Goal: Task Accomplishment & Management: Complete application form

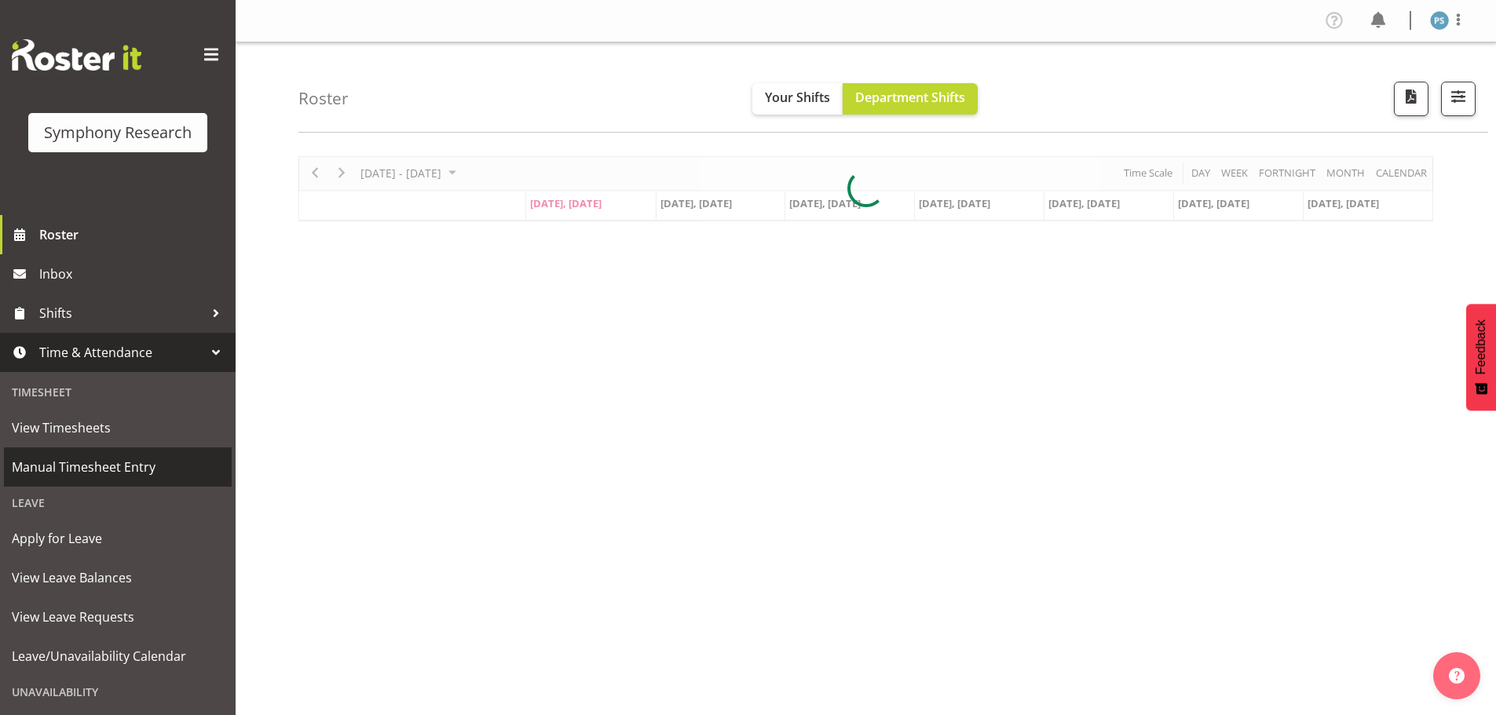
click at [137, 466] on span "Manual Timesheet Entry" at bounding box center [118, 467] width 212 height 24
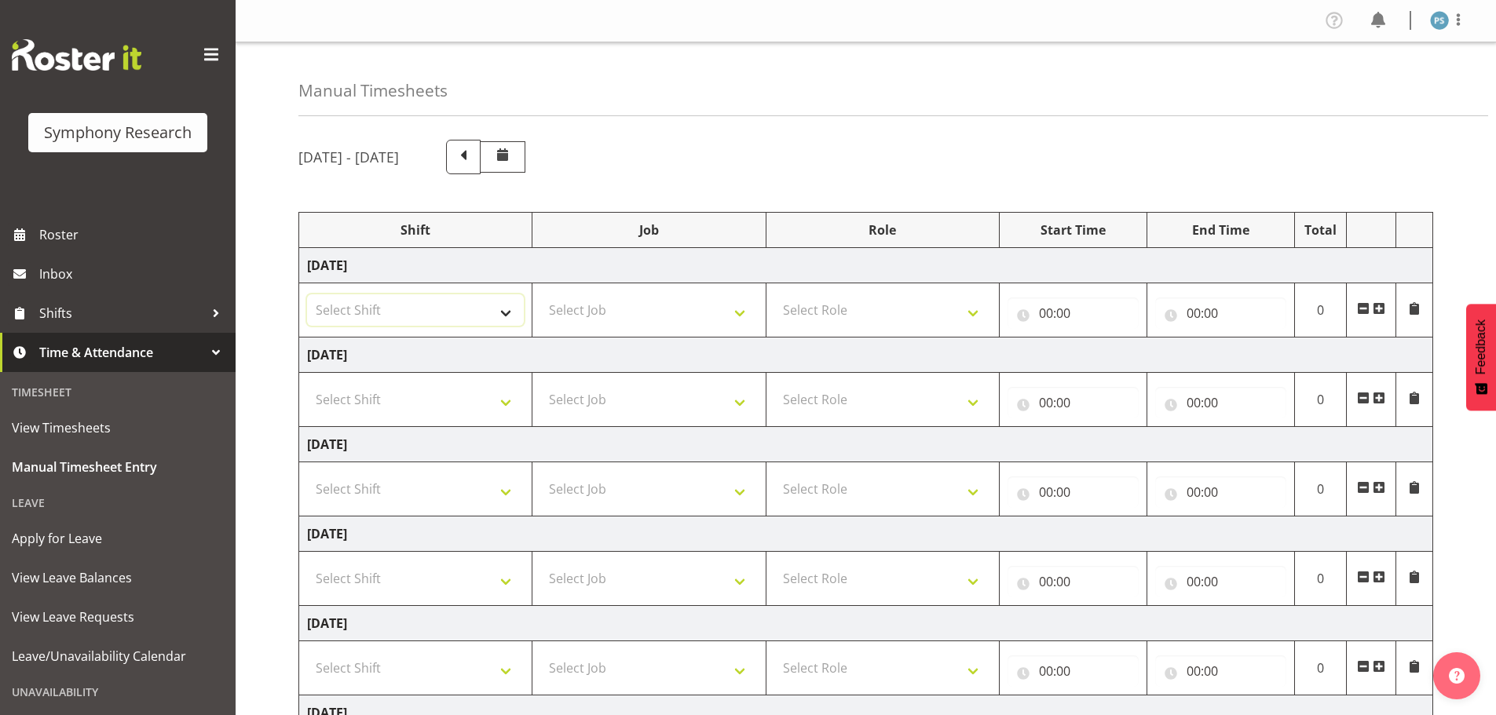
click at [502, 309] on select "Select Shift !!Weekend Residential (Roster IT Shift Label) *Business 9/10am ~ 4…" at bounding box center [415, 309] width 217 height 31
select select "4583"
click at [307, 294] on select "Select Shift !!Weekend Residential (Roster IT Shift Label) *Business 9/10am ~ 4…" at bounding box center [415, 309] width 217 height 31
click at [745, 305] on select "Select Job 550060 IF Admin 553492 World Poll Aus Wave 2 Main 2025 553493 World …" at bounding box center [648, 309] width 217 height 31
select select "715"
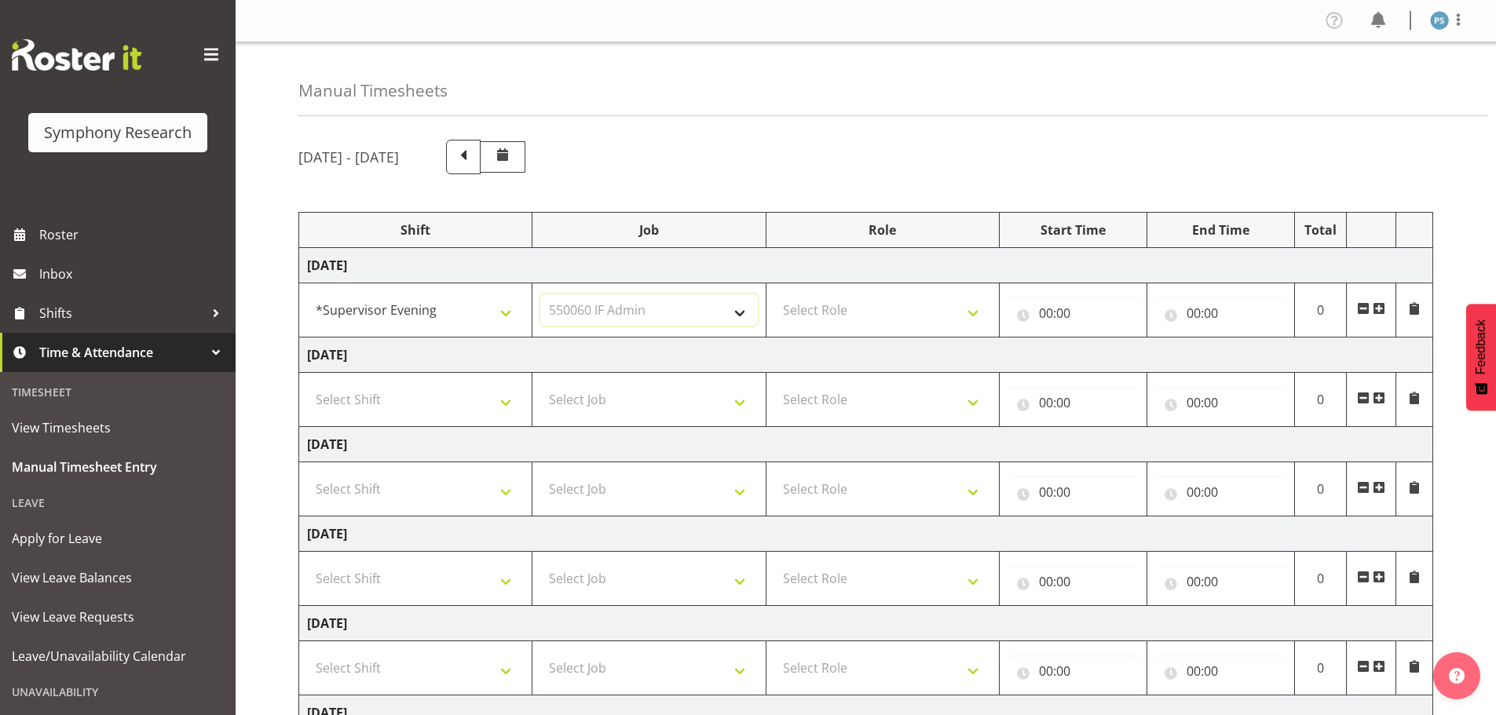
click at [540, 294] on select "Select Job 550060 IF Admin 553492 World Poll Aus Wave 2 Main 2025 553493 World …" at bounding box center [648, 309] width 217 height 31
click at [977, 308] on select "Select Role Supervisor Briefing Interviewing" at bounding box center [882, 309] width 217 height 31
select select "45"
click at [774, 294] on select "Select Role Supervisor Briefing Interviewing" at bounding box center [882, 309] width 217 height 31
click at [1047, 311] on input "00:00" at bounding box center [1072, 313] width 131 height 31
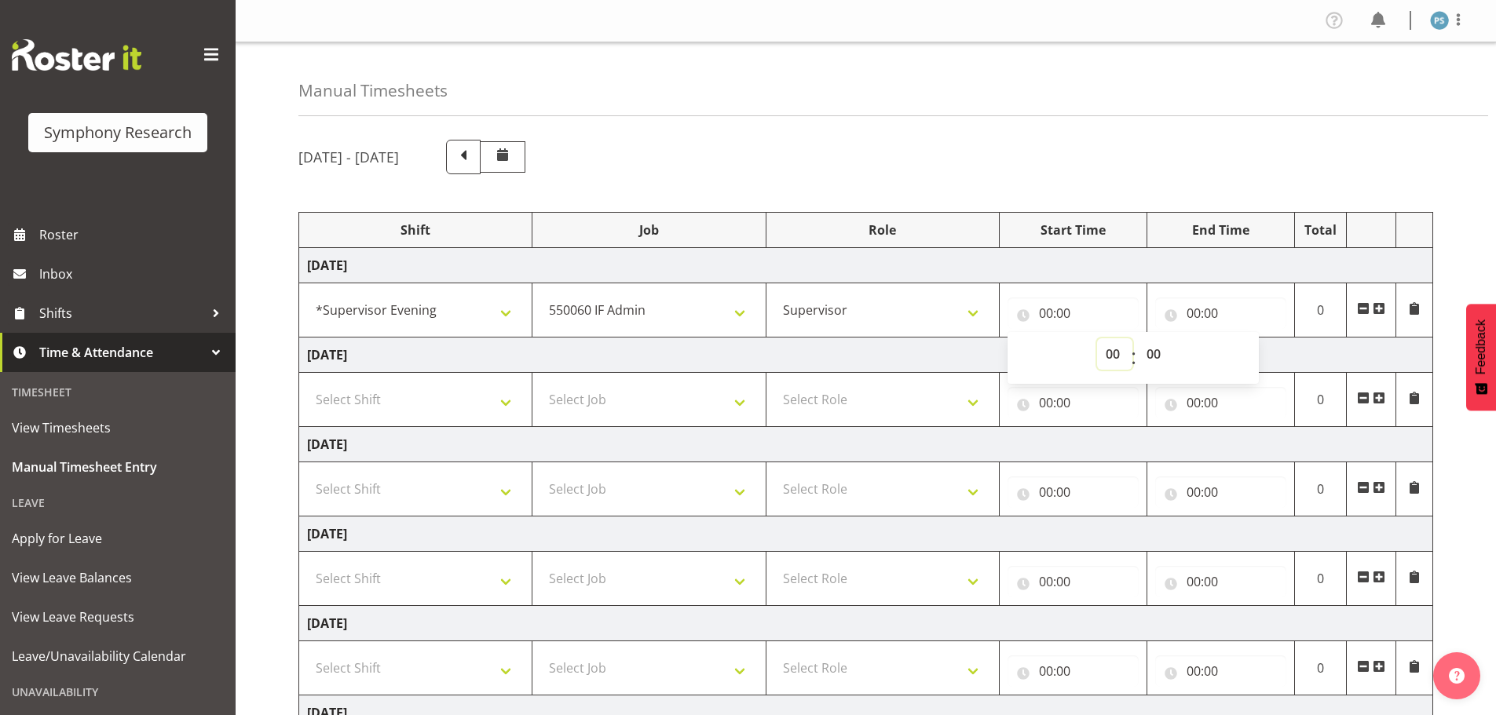
click at [1105, 355] on select "00 01 02 03 04 05 06 07 08 09 10 11 12 13 14 15 16 17 18 19 20 21 22 23" at bounding box center [1114, 353] width 35 height 31
select select "15"
click at [1097, 338] on select "00 01 02 03 04 05 06 07 08 09 10 11 12 13 14 15 16 17 18 19 20 21 22 23" at bounding box center [1114, 353] width 35 height 31
type input "15:00"
click at [1149, 347] on select "00 01 02 03 04 05 06 07 08 09 10 11 12 13 14 15 16 17 18 19 20 21 22 23 24 25 2…" at bounding box center [1155, 353] width 35 height 31
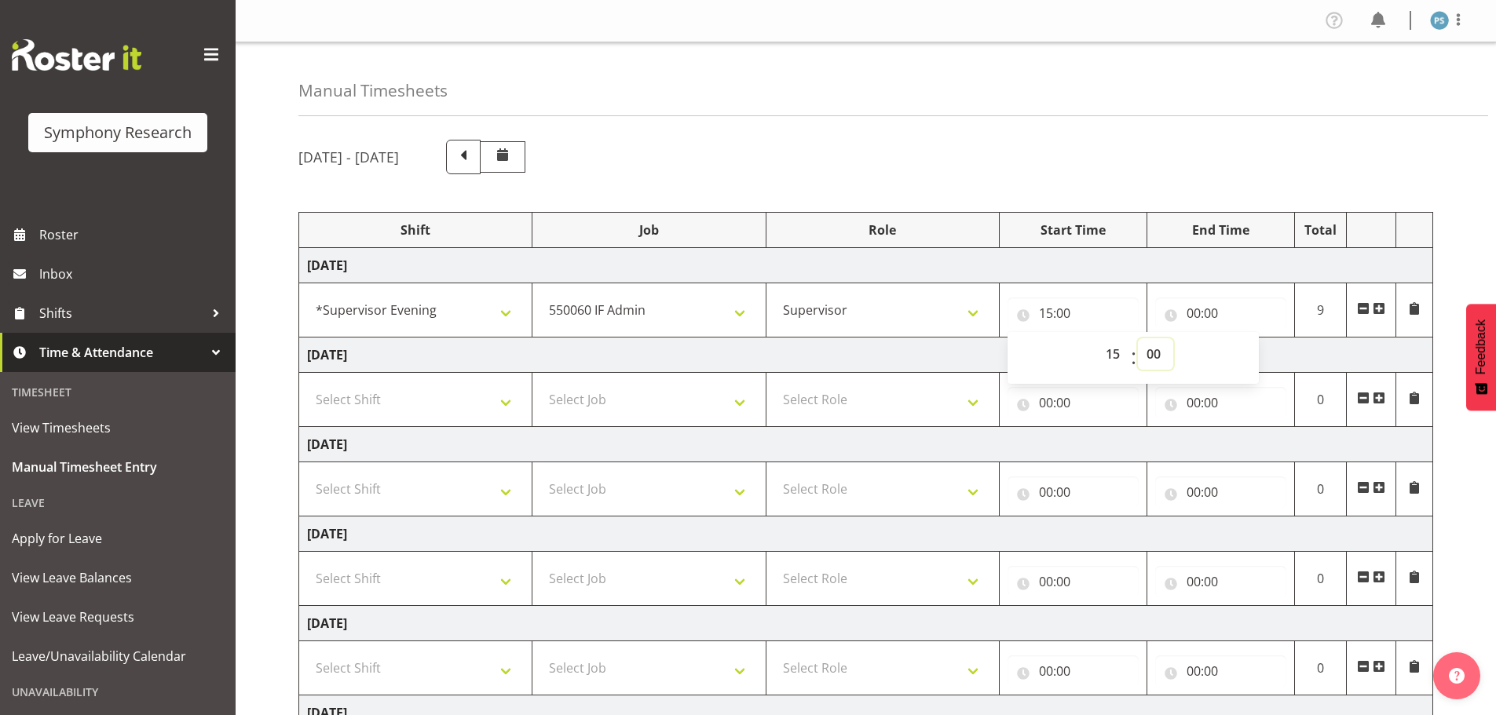
select select "45"
click at [1138, 338] on select "00 01 02 03 04 05 06 07 08 09 10 11 12 13 14 15 16 17 18 19 20 21 22 23 24 25 2…" at bounding box center [1155, 353] width 35 height 31
type input "15:45"
click at [1199, 316] on input "00:00" at bounding box center [1220, 313] width 131 height 31
click at [1262, 356] on select "00 01 02 03 04 05 06 07 08 09 10 11 12 13 14 15 16 17 18 19 20 21 22 23" at bounding box center [1261, 353] width 35 height 31
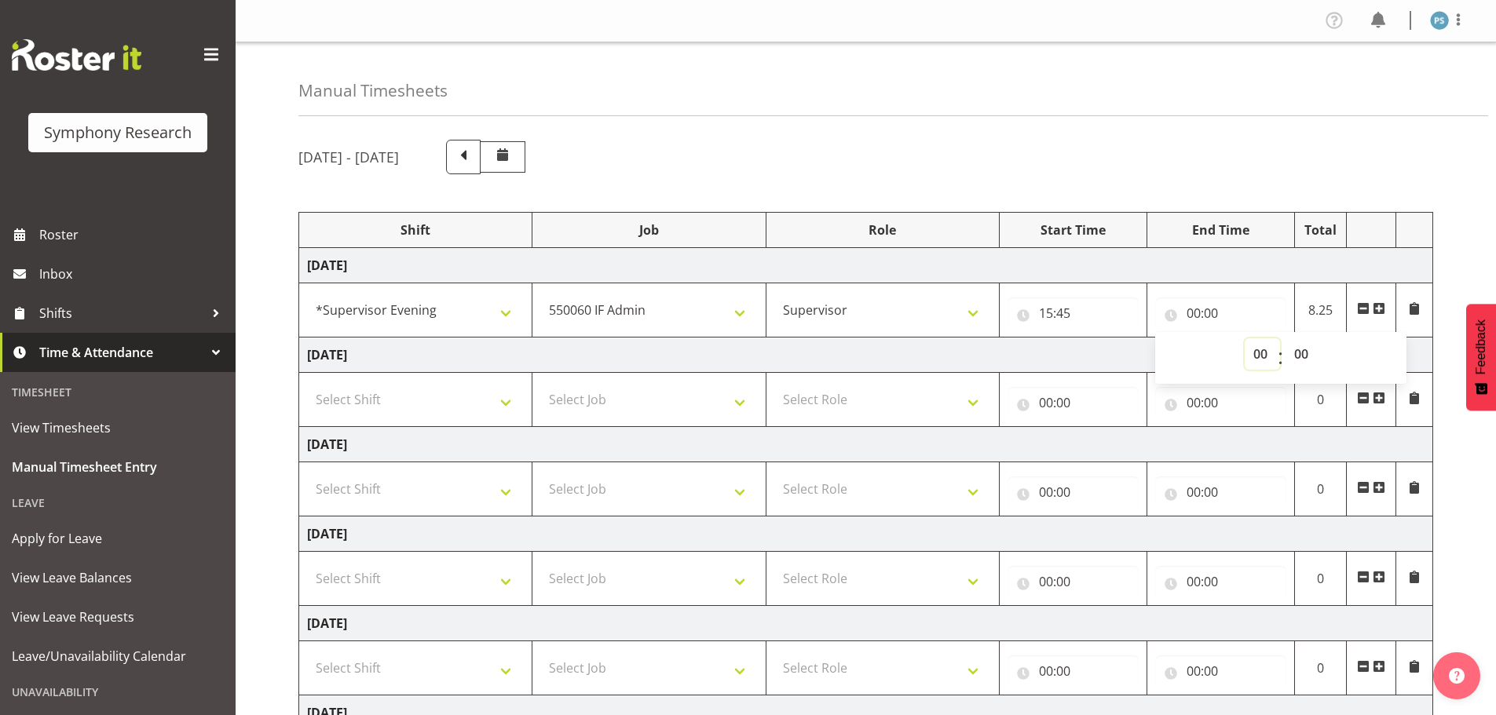
select select "16"
click at [1244, 338] on select "00 01 02 03 04 05 06 07 08 09 10 11 12 13 14 15 16 17 18 19 20 21 22 23" at bounding box center [1261, 353] width 35 height 31
type input "16:00"
click at [1377, 308] on span at bounding box center [1378, 308] width 13 height 13
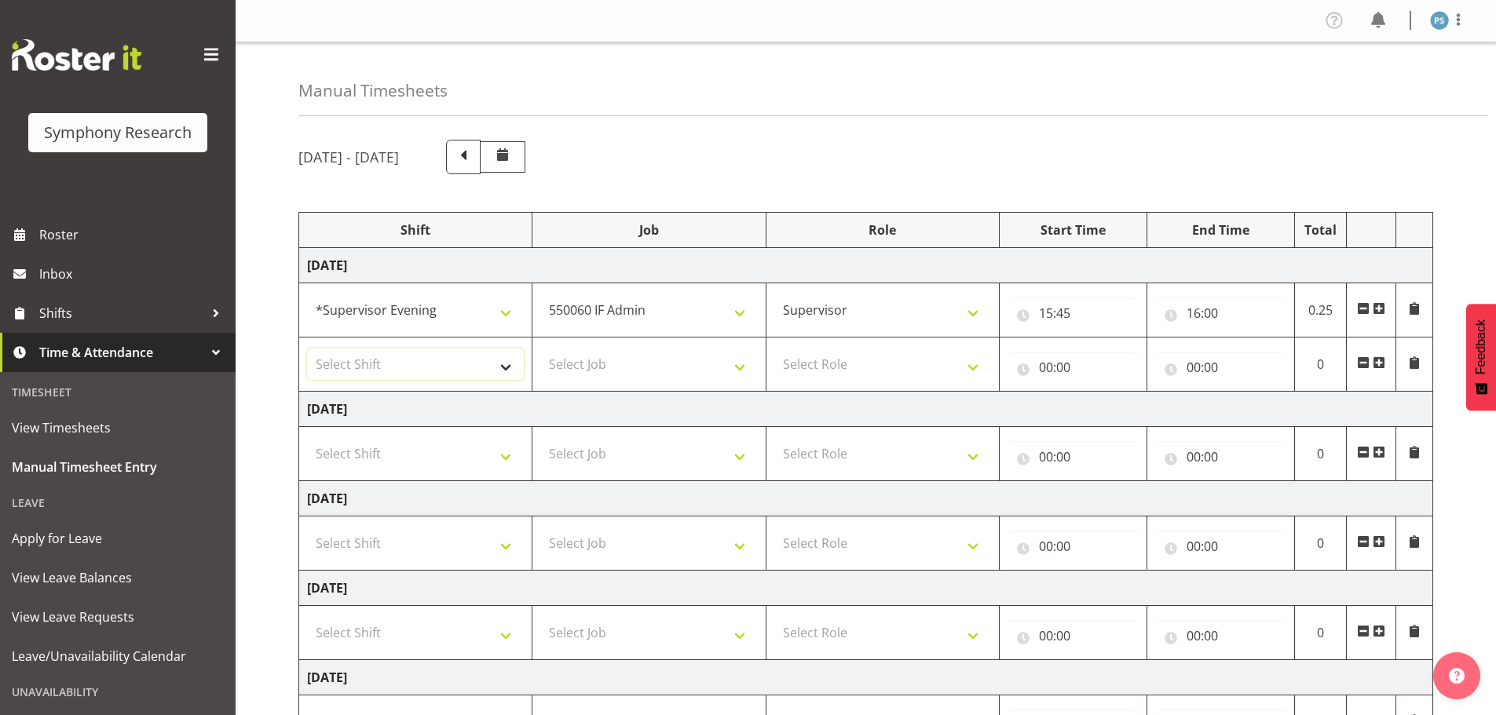
click at [506, 369] on select "Select Shift !!Weekend Residential (Roster IT Shift Label) *Business 9/10am ~ 4…" at bounding box center [415, 364] width 217 height 31
select select "4583"
click at [307, 349] on select "Select Shift !!Weekend Residential (Roster IT Shift Label) *Business 9/10am ~ 4…" at bounding box center [415, 364] width 217 height 31
click at [737, 368] on select "Select Job 550060 IF Admin 553492 World Poll Aus Wave 2 Main 2025 553493 World …" at bounding box center [648, 364] width 217 height 31
select select "10732"
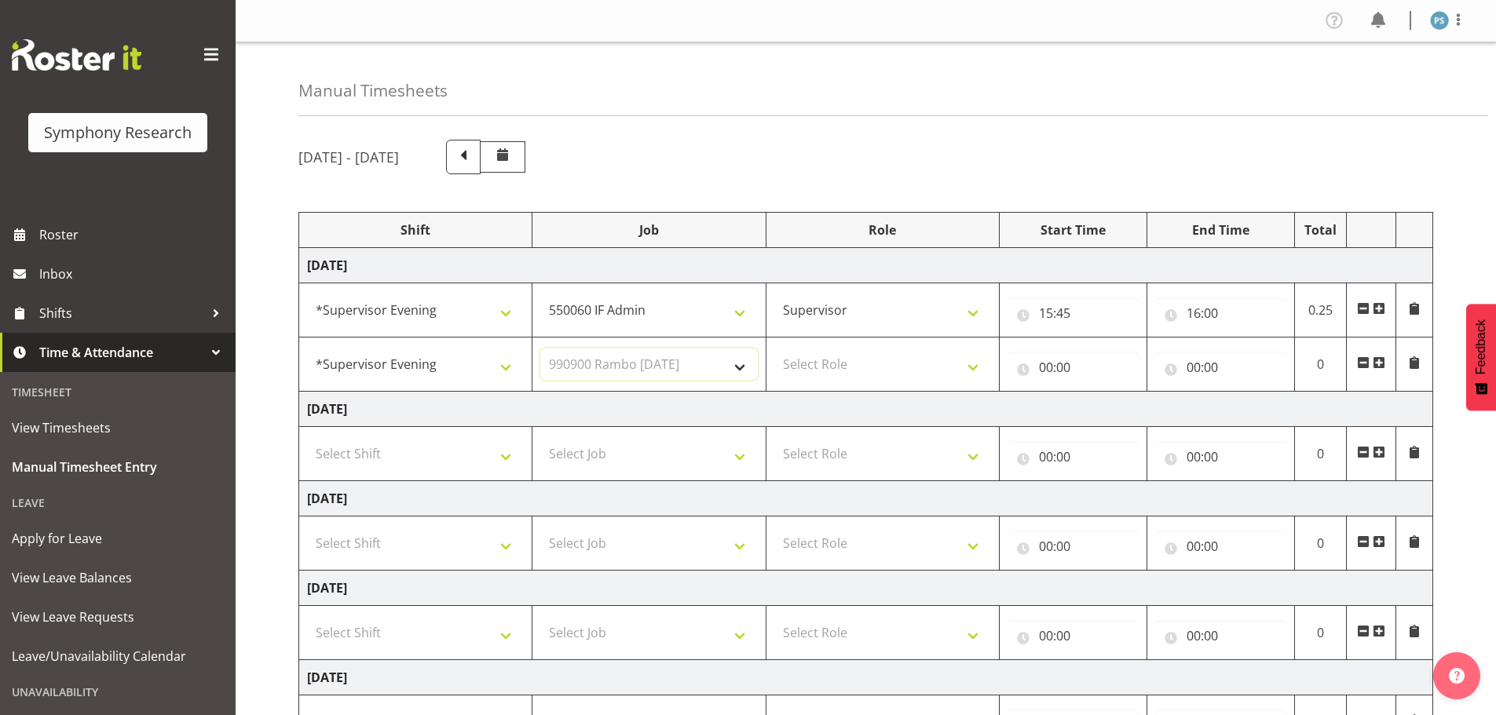
click at [540, 349] on select "Select Job 550060 IF Admin 553492 World Poll Aus Wave 2 Main 2025 553493 World …" at bounding box center [648, 364] width 217 height 31
click at [971, 371] on select "Select Role Supervisor Briefing Interviewing" at bounding box center [882, 364] width 217 height 31
select select "45"
click at [774, 349] on select "Select Role Supervisor Briefing Interviewing" at bounding box center [882, 364] width 217 height 31
click at [1043, 370] on input "00:00" at bounding box center [1072, 367] width 131 height 31
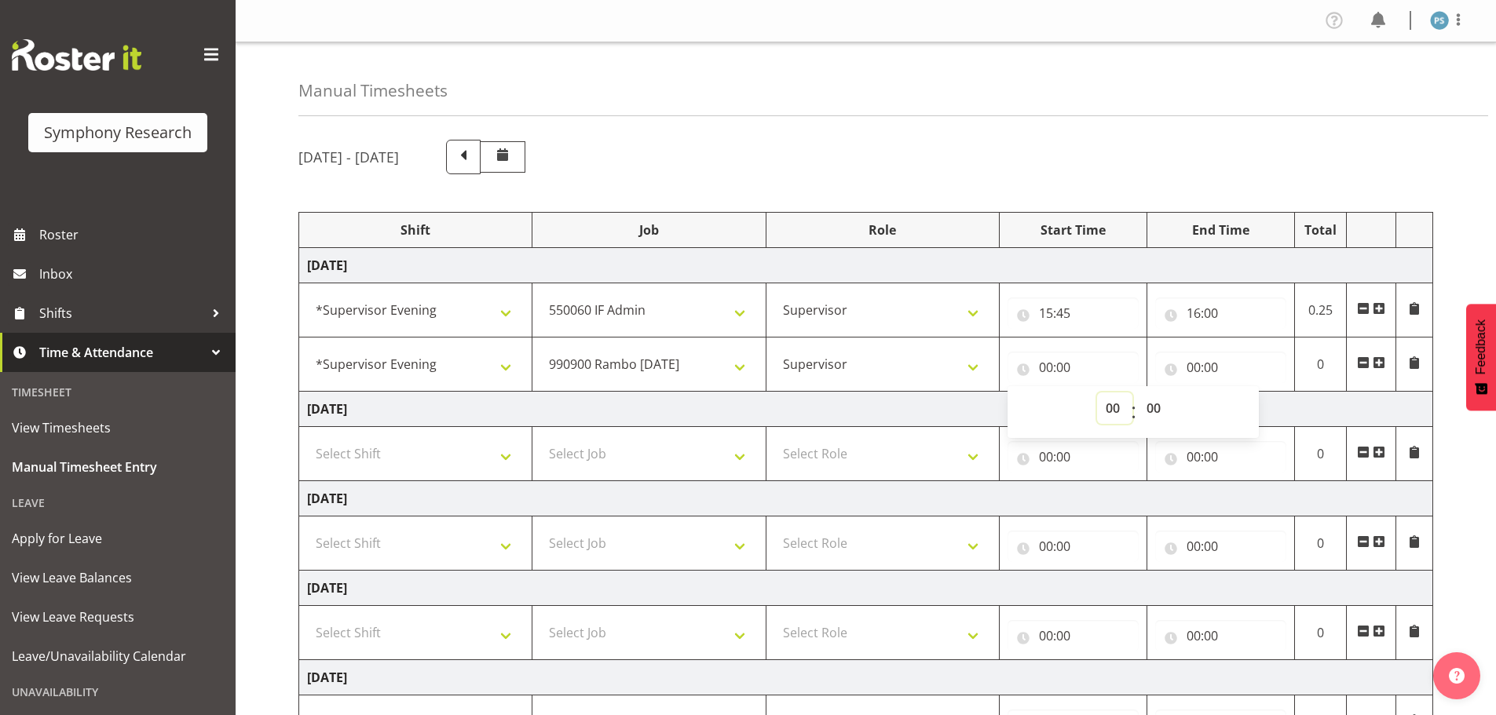
click at [1114, 407] on select "00 01 02 03 04 05 06 07 08 09 10 11 12 13 14 15 16 17 18 19 20 21 22 23" at bounding box center [1114, 408] width 35 height 31
select select "17"
click at [1097, 393] on select "00 01 02 03 04 05 06 07 08 09 10 11 12 13 14 15 16 17 18 19 20 21 22 23" at bounding box center [1114, 408] width 35 height 31
type input "17:00"
click at [1189, 366] on input "00:00" at bounding box center [1220, 367] width 131 height 31
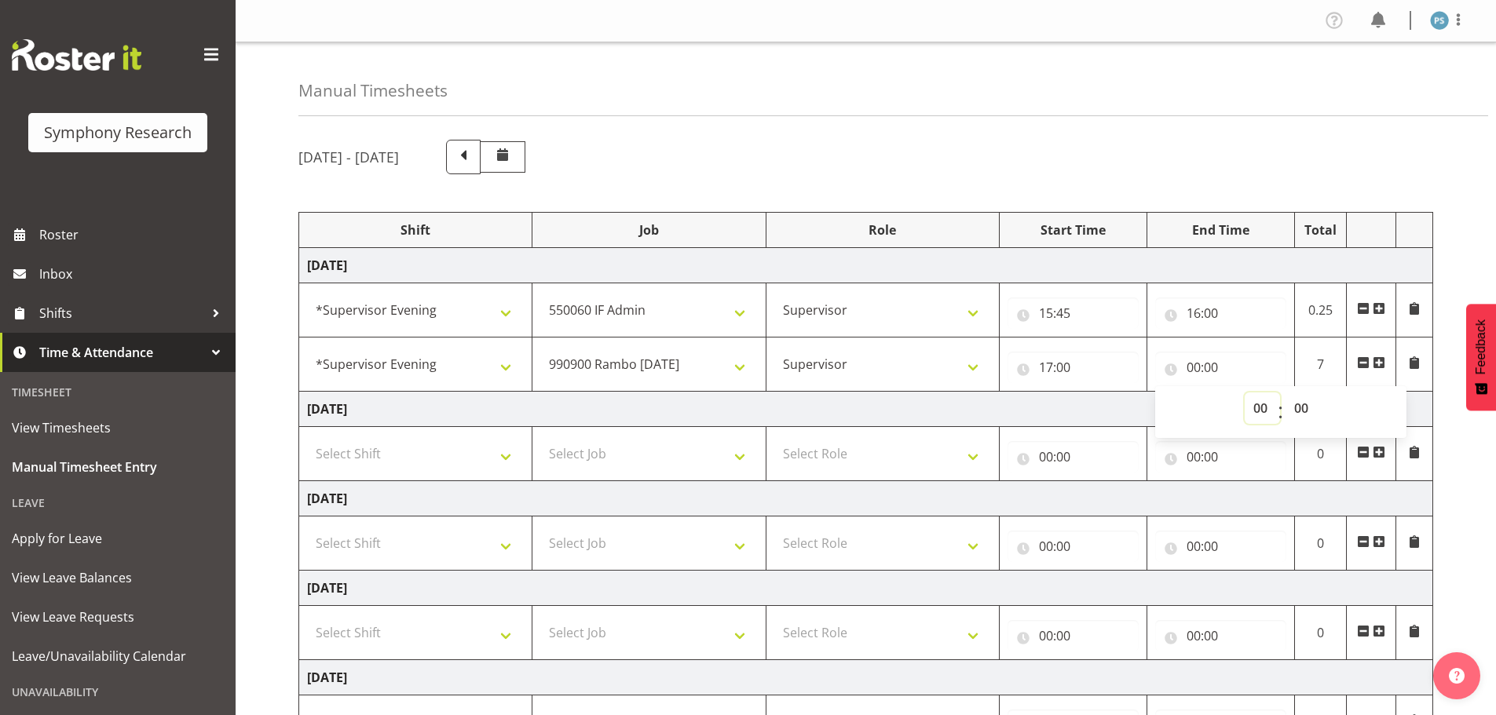
click at [1262, 407] on select "00 01 02 03 04 05 06 07 08 09 10 11 12 13 14 15 16 17 18 19 20 21 22 23" at bounding box center [1261, 408] width 35 height 31
select select "17"
click at [1244, 393] on select "00 01 02 03 04 05 06 07 08 09 10 11 12 13 14 15 16 17 18 19 20 21 22 23" at bounding box center [1261, 408] width 35 height 31
type input "17:00"
click at [1310, 405] on select "00 01 02 03 04 05 06 07 08 09 10 11 12 13 14 15 16 17 18 19 20 21 22 23 24 25 2…" at bounding box center [1302, 408] width 35 height 31
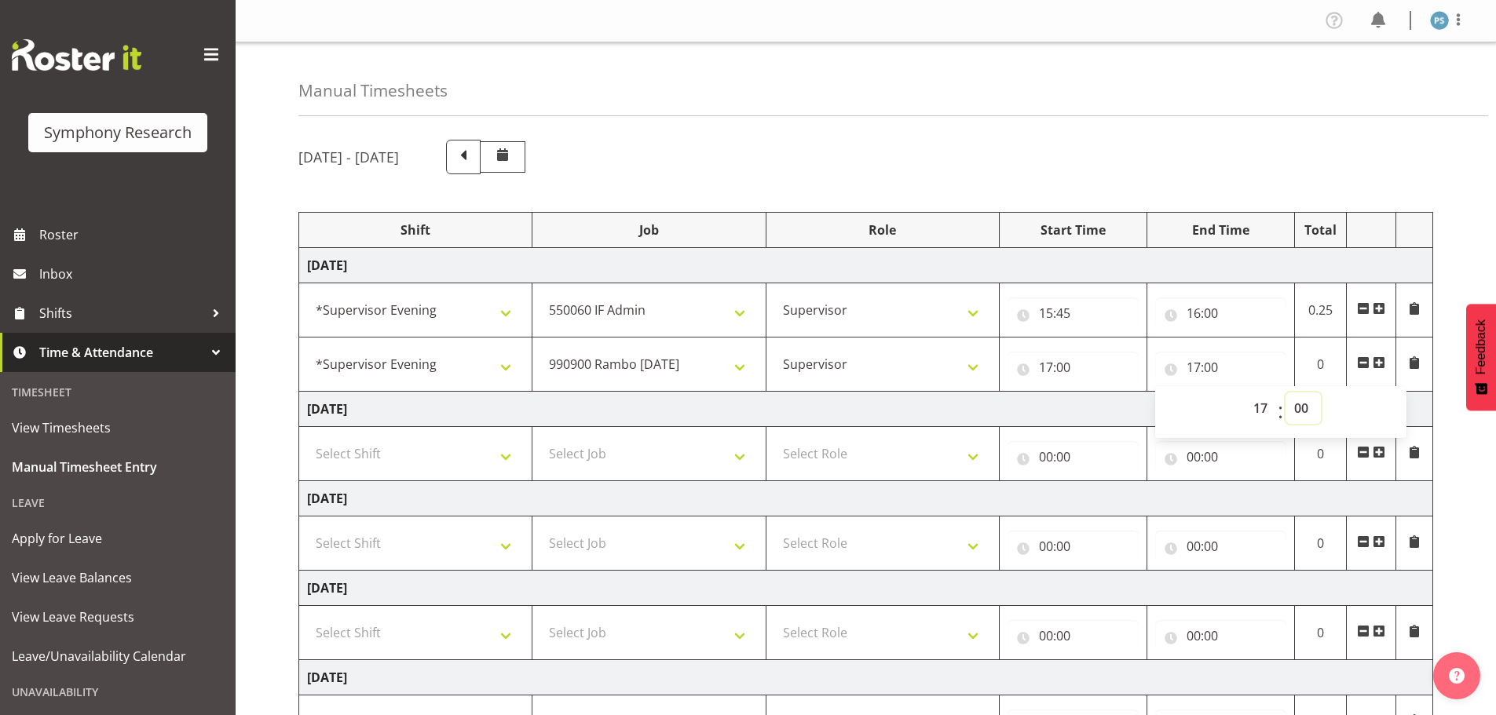
select select "30"
click at [1285, 393] on select "00 01 02 03 04 05 06 07 08 09 10 11 12 13 14 15 16 17 18 19 20 21 22 23 24 25 2…" at bounding box center [1302, 408] width 35 height 31
type input "17:30"
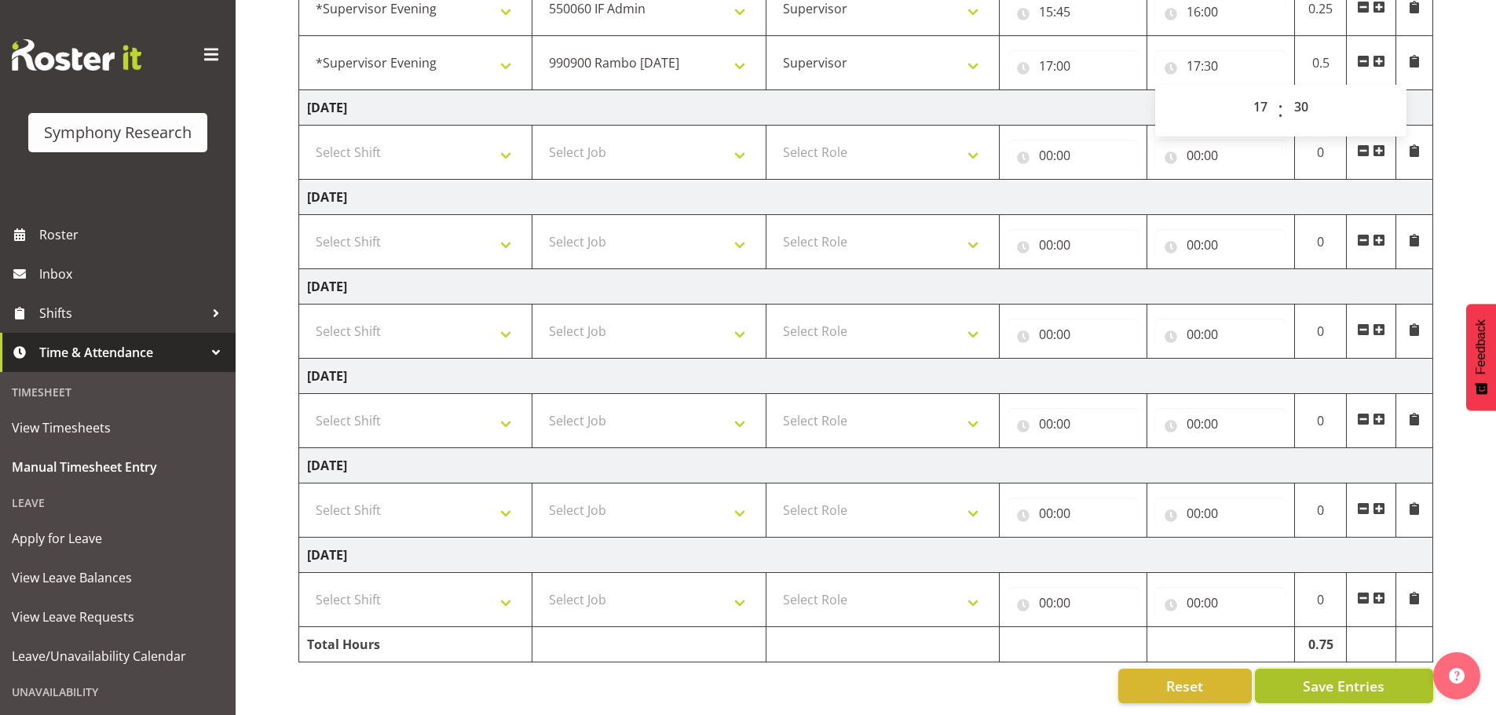
click at [1341, 676] on span "Save Entries" at bounding box center [1343, 686] width 82 height 20
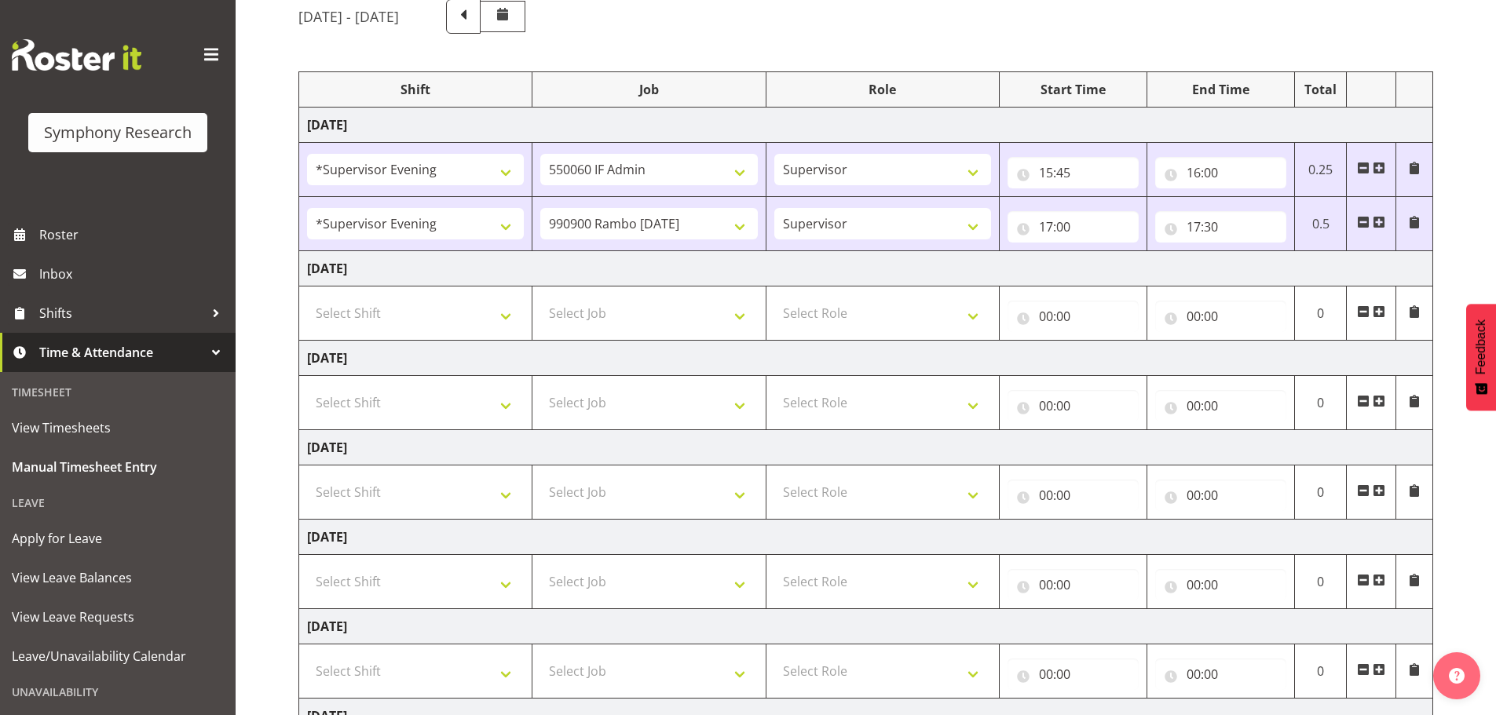
scroll to position [78, 0]
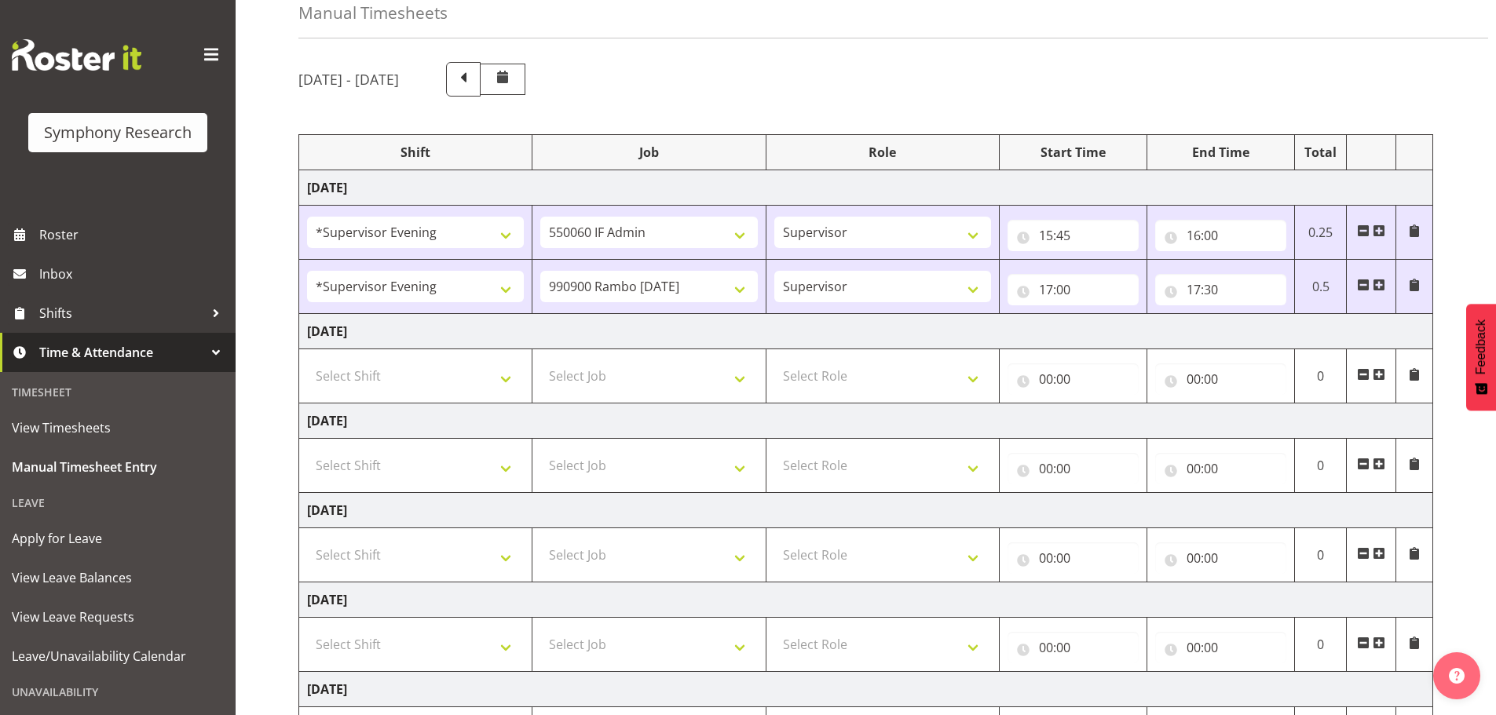
click at [1378, 280] on span at bounding box center [1378, 285] width 13 height 13
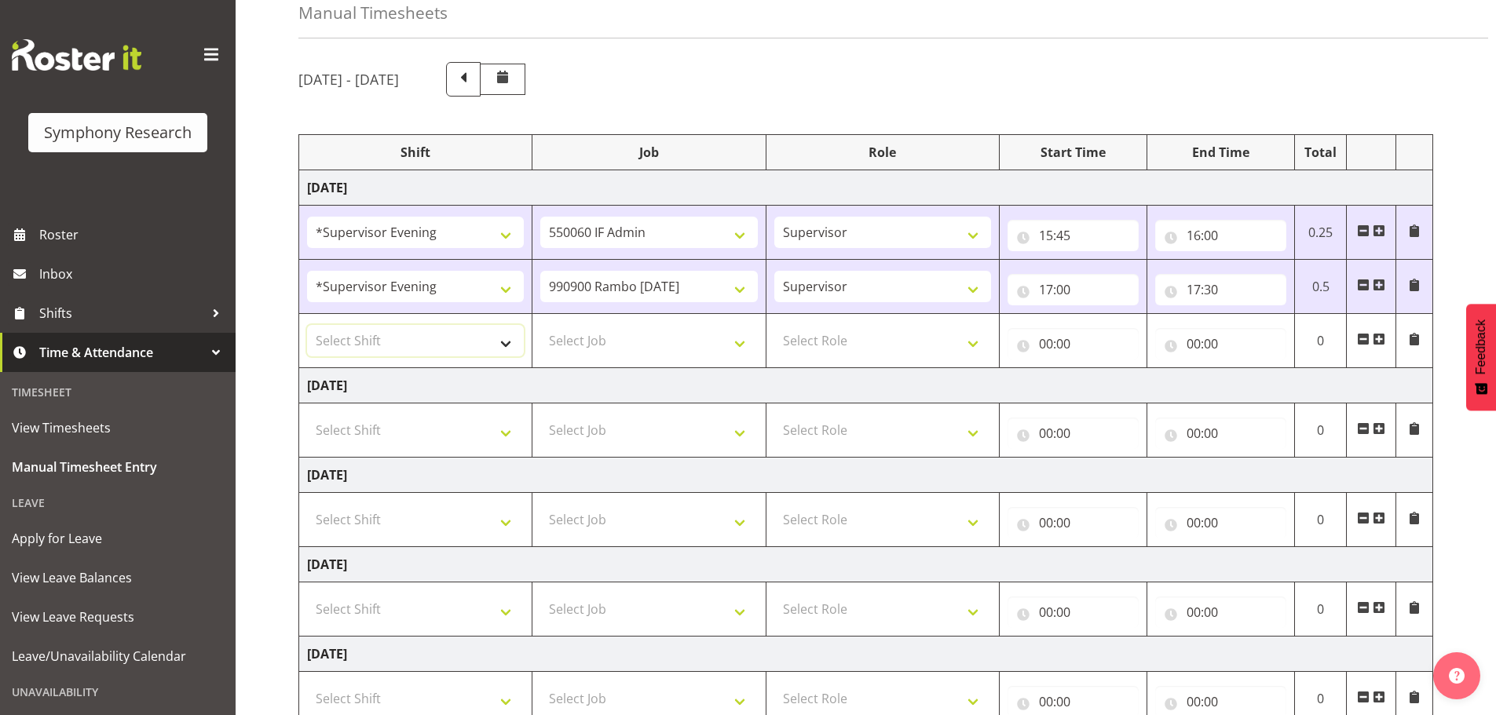
click at [505, 348] on select "Select Shift !!Weekend Residential (Roster IT Shift Label) *Business 9/10am ~ 4…" at bounding box center [415, 340] width 217 height 31
select select "4583"
click at [307, 325] on select "Select Shift !!Weekend Residential (Roster IT Shift Label) *Business 9/10am ~ 4…" at bounding box center [415, 340] width 217 height 31
click at [741, 347] on select "Select Job 550060 IF Admin 553492 World Poll Aus Wave 2 Main 2025 553493 World …" at bounding box center [648, 340] width 217 height 31
select select "10733"
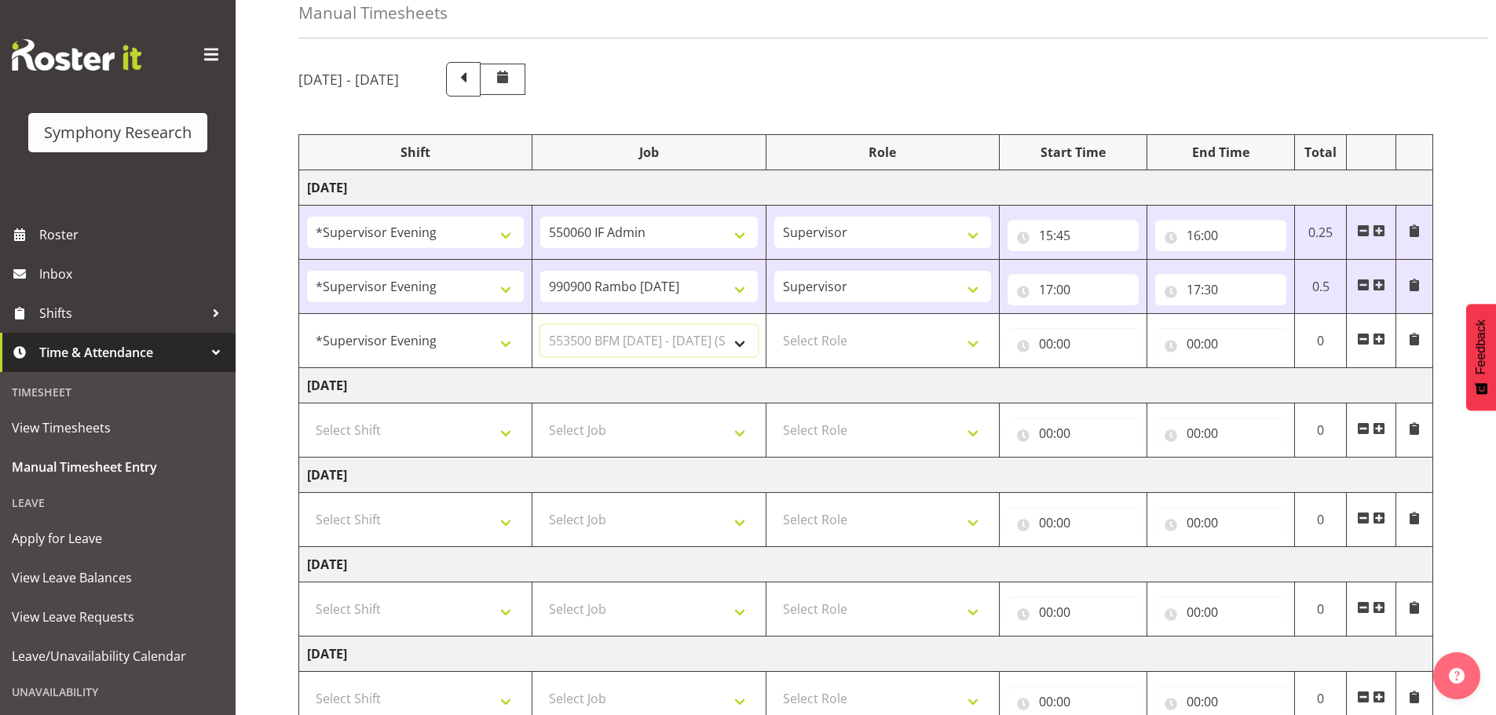
click at [540, 325] on select "Select Job 550060 IF Admin 553492 World Poll Aus Wave 2 Main 2025 553493 World …" at bounding box center [648, 340] width 217 height 31
click at [974, 342] on select "Select Role Supervisor Briefing Interviewing" at bounding box center [882, 340] width 217 height 31
select select "45"
click at [774, 325] on select "Select Role Supervisor Briefing Interviewing" at bounding box center [882, 340] width 217 height 31
click at [1049, 341] on input "00:00" at bounding box center [1072, 343] width 131 height 31
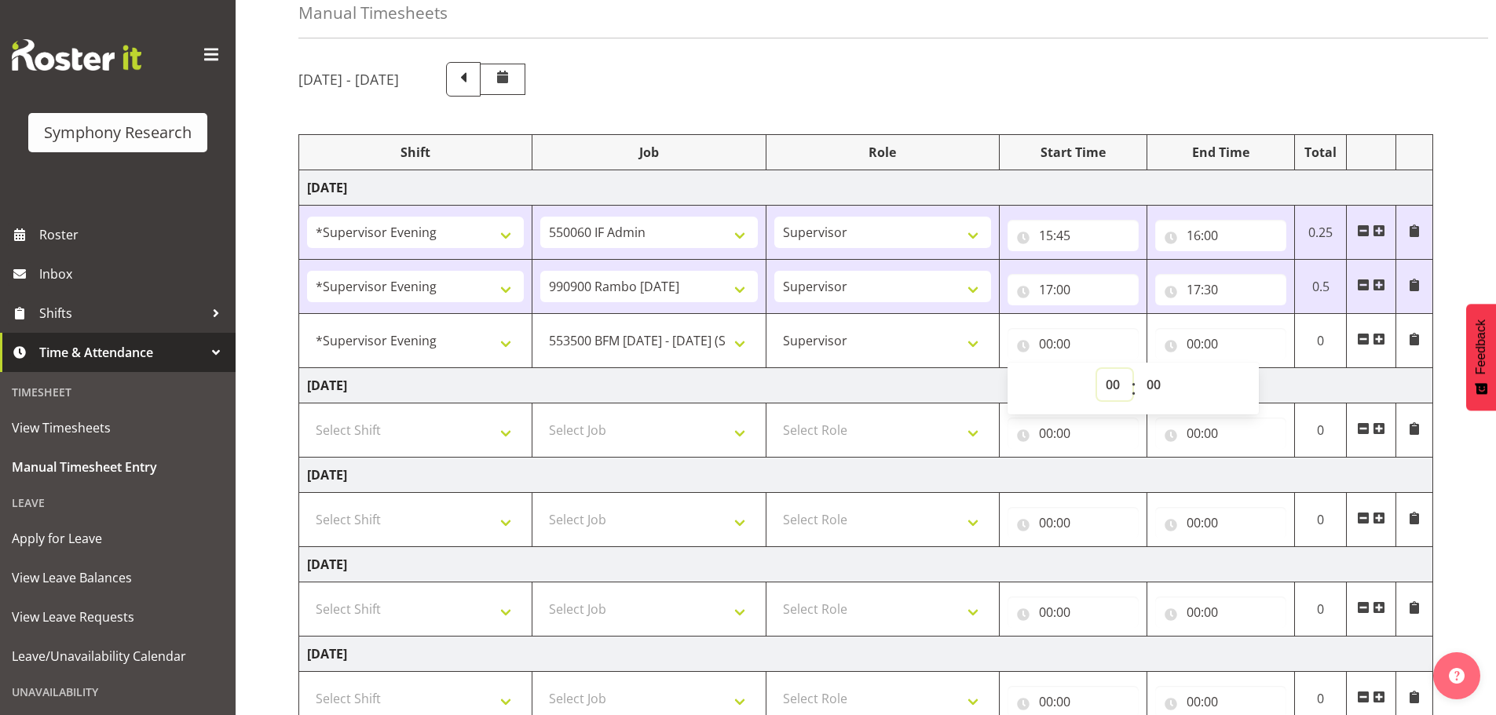
click at [1120, 380] on select "00 01 02 03 04 05 06 07 08 09 10 11 12 13 14 15 16 17 18 19 20 21 22 23" at bounding box center [1114, 384] width 35 height 31
select select "17"
click at [1097, 369] on select "00 01 02 03 04 05 06 07 08 09 10 11 12 13 14 15 16 17 18 19 20 21 22 23" at bounding box center [1114, 384] width 35 height 31
type input "17:00"
click at [1155, 385] on select "00 01 02 03 04 05 06 07 08 09 10 11 12 13 14 15 16 17 18 19 20 21 22 23 24 25 2…" at bounding box center [1155, 384] width 35 height 31
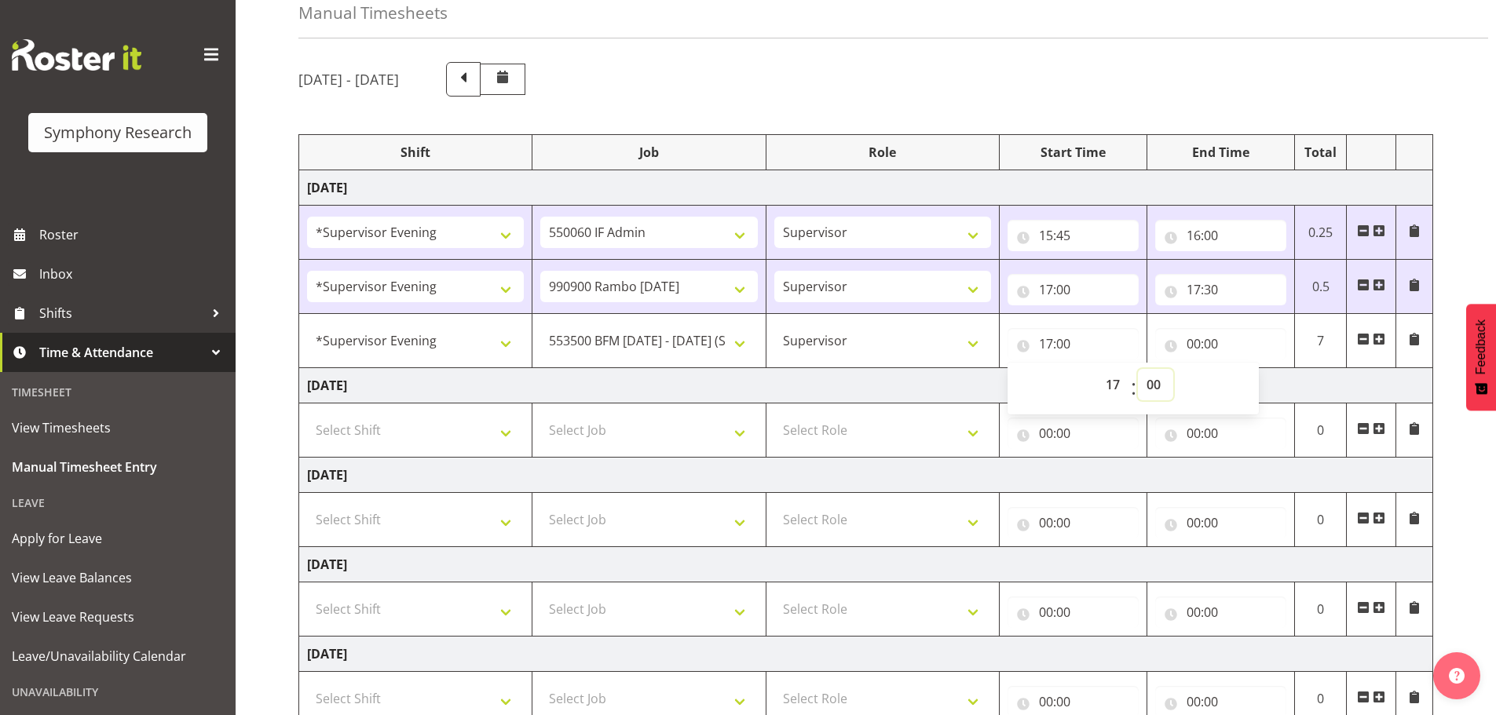
select select "30"
click at [1138, 369] on select "00 01 02 03 04 05 06 07 08 09 10 11 12 13 14 15 16 17 18 19 20 21 22 23 24 25 2…" at bounding box center [1155, 384] width 35 height 31
type input "17:30"
click at [1189, 344] on input "00:00" at bounding box center [1220, 343] width 131 height 31
click at [1257, 385] on select "00 01 02 03 04 05 06 07 08 09 10 11 12 13 14 15 16 17 18 19 20 21 22 23" at bounding box center [1261, 384] width 35 height 31
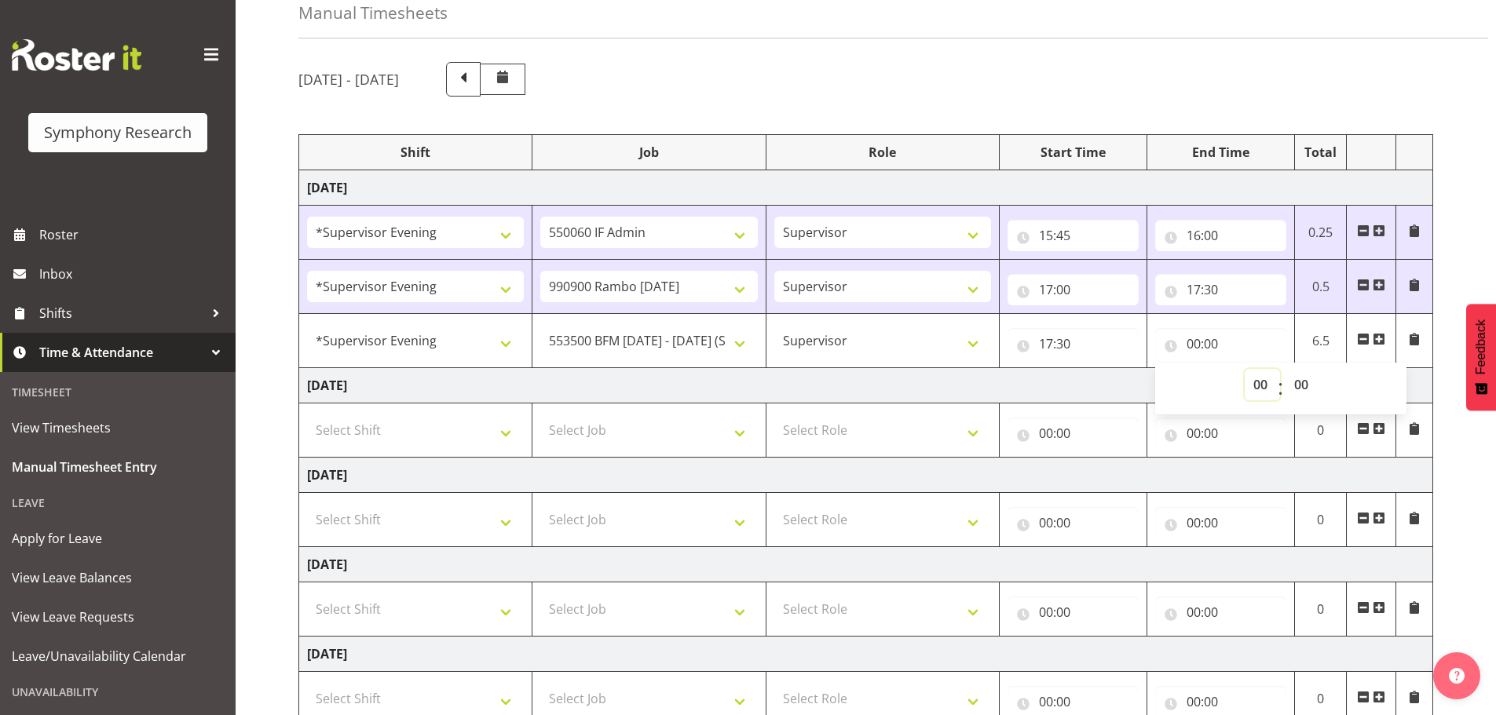
select select "18"
click at [1244, 369] on select "00 01 02 03 04 05 06 07 08 09 10 11 12 13 14 15 16 17 18 19 20 21 22 23" at bounding box center [1261, 384] width 35 height 31
type input "18:00"
click at [1305, 382] on select "00 01 02 03 04 05 06 07 08 09 10 11 12 13 14 15 16 17 18 19 20 21 22 23 24 25 2…" at bounding box center [1302, 384] width 35 height 31
select select "30"
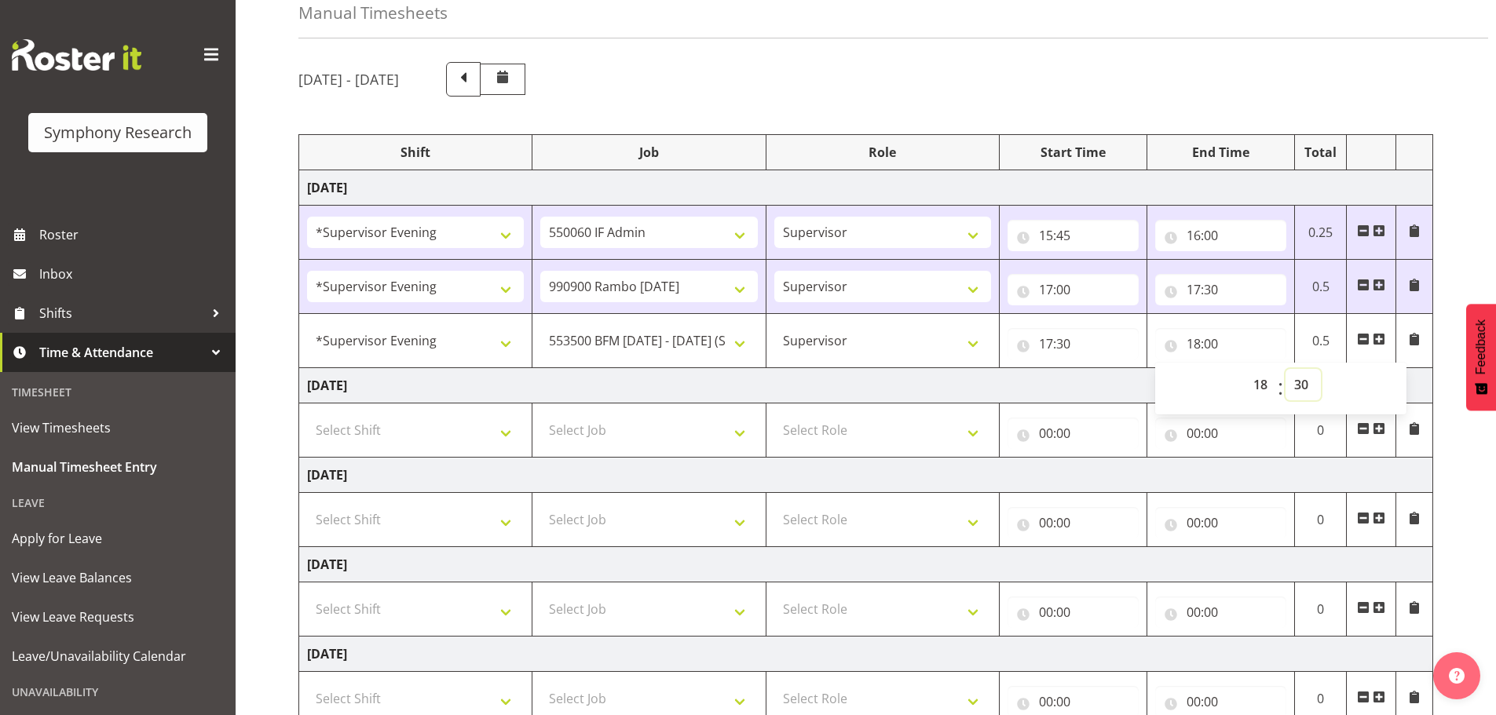
click at [1285, 369] on select "00 01 02 03 04 05 06 07 08 09 10 11 12 13 14 15 16 17 18 19 20 21 22 23 24 25 2…" at bounding box center [1302, 384] width 35 height 31
type input "18:30"
click at [1376, 339] on span at bounding box center [1378, 339] width 13 height 13
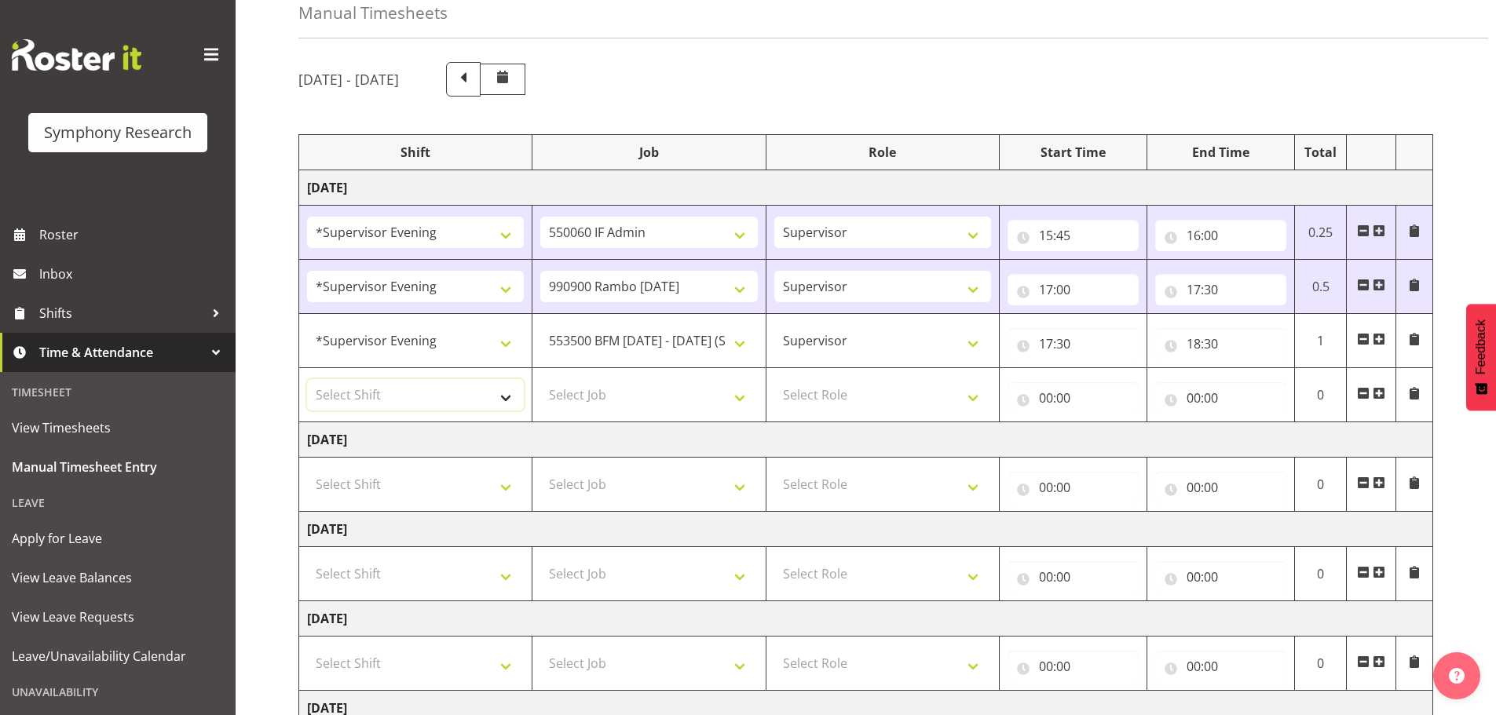
click at [509, 399] on select "Select Shift !!Weekend Residential (Roster IT Shift Label) *Business 9/10am ~ 4…" at bounding box center [415, 394] width 217 height 31
select select "4583"
click at [307, 379] on select "Select Shift !!Weekend Residential (Roster IT Shift Label) *Business 9/10am ~ 4…" at bounding box center [415, 394] width 217 height 31
click at [748, 401] on select "Select Job 550060 IF Admin 553492 World Poll Aus Wave 2 Main 2025 553493 World …" at bounding box center [648, 394] width 217 height 31
select select "10730"
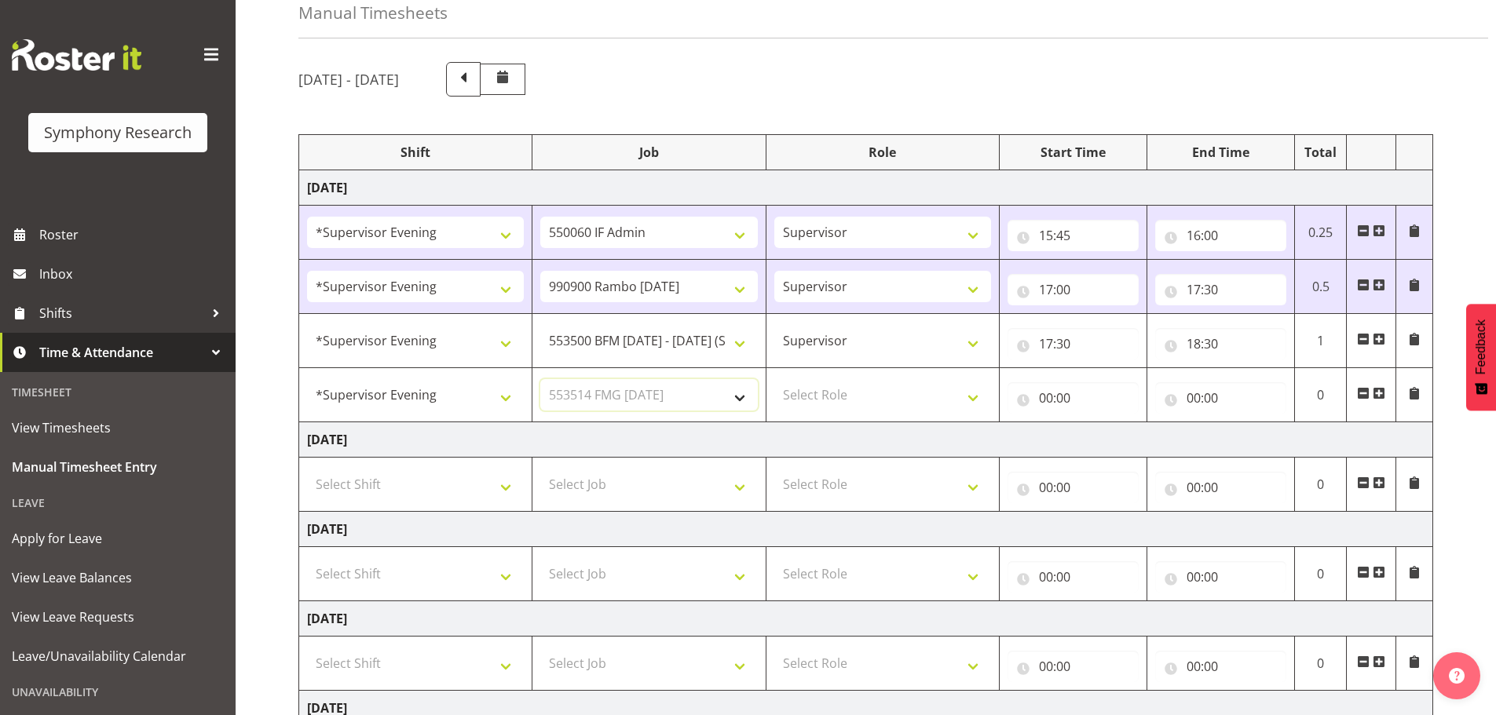
click at [540, 379] on select "Select Job 550060 IF Admin 553492 World Poll Aus Wave 2 Main 2025 553493 World …" at bounding box center [648, 394] width 217 height 31
click at [973, 396] on select "Select Role Supervisor Briefing Interviewing" at bounding box center [882, 394] width 217 height 31
select select "45"
click at [774, 379] on select "Select Role Supervisor Briefing Interviewing" at bounding box center [882, 394] width 217 height 31
click at [1042, 396] on input "00:00" at bounding box center [1072, 397] width 131 height 31
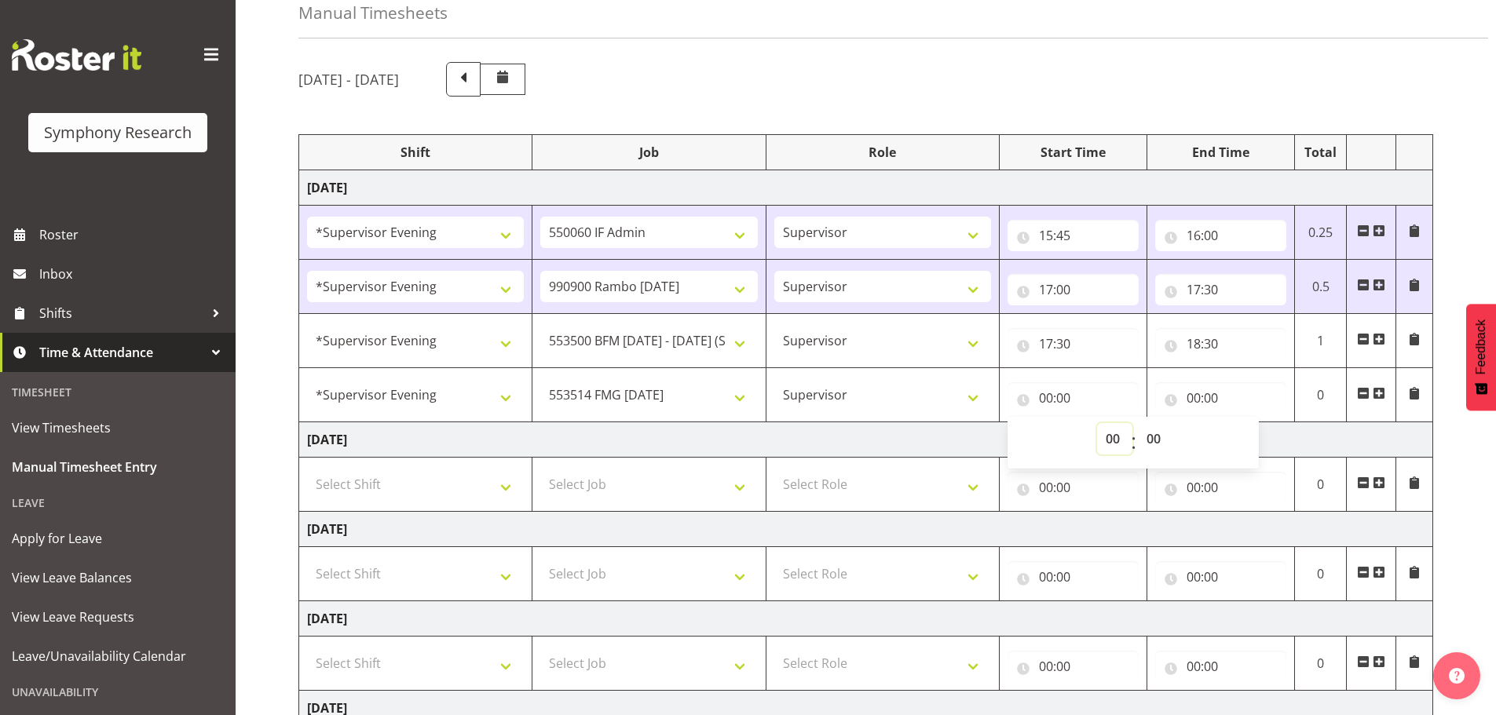
click at [1105, 439] on select "00 01 02 03 04 05 06 07 08 09 10 11 12 13 14 15 16 17 18 19 20 21 22 23" at bounding box center [1114, 438] width 35 height 31
select select "18"
click at [1097, 423] on select "00 01 02 03 04 05 06 07 08 09 10 11 12 13 14 15 16 17 18 19 20 21 22 23" at bounding box center [1114, 438] width 35 height 31
type input "18:00"
click at [1154, 440] on select "00 01 02 03 04 05 06 07 08 09 10 11 12 13 14 15 16 17 18 19 20 21 22 23 24 25 2…" at bounding box center [1155, 438] width 35 height 31
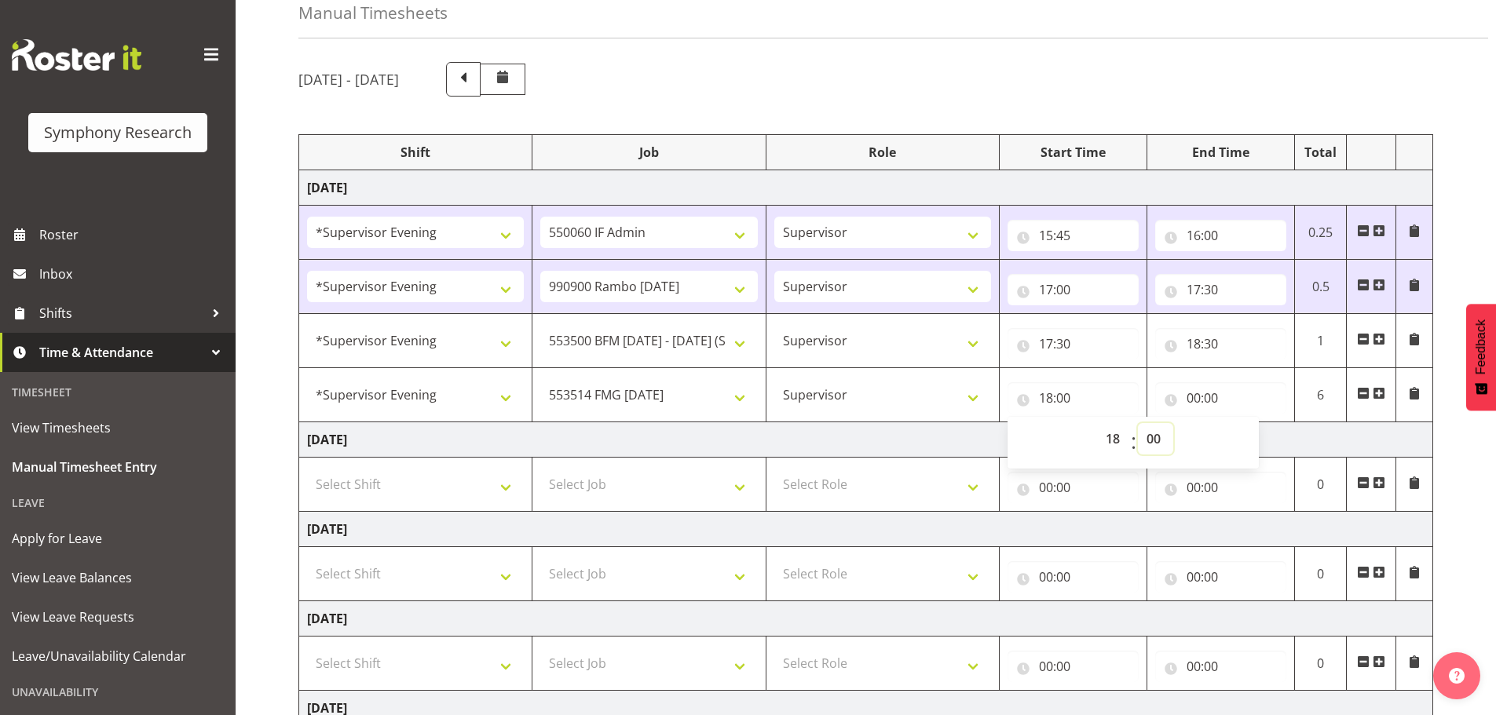
select select "30"
click at [1138, 423] on select "00 01 02 03 04 05 06 07 08 09 10 11 12 13 14 15 16 17 18 19 20 21 22 23 24 25 2…" at bounding box center [1155, 438] width 35 height 31
type input "18:30"
click at [1186, 389] on input "00:00" at bounding box center [1220, 397] width 131 height 31
click at [1253, 440] on select "00 01 02 03 04 05 06 07 08 09 10 11 12 13 14 15 16 17 18 19 20 21 22 23" at bounding box center [1261, 438] width 35 height 31
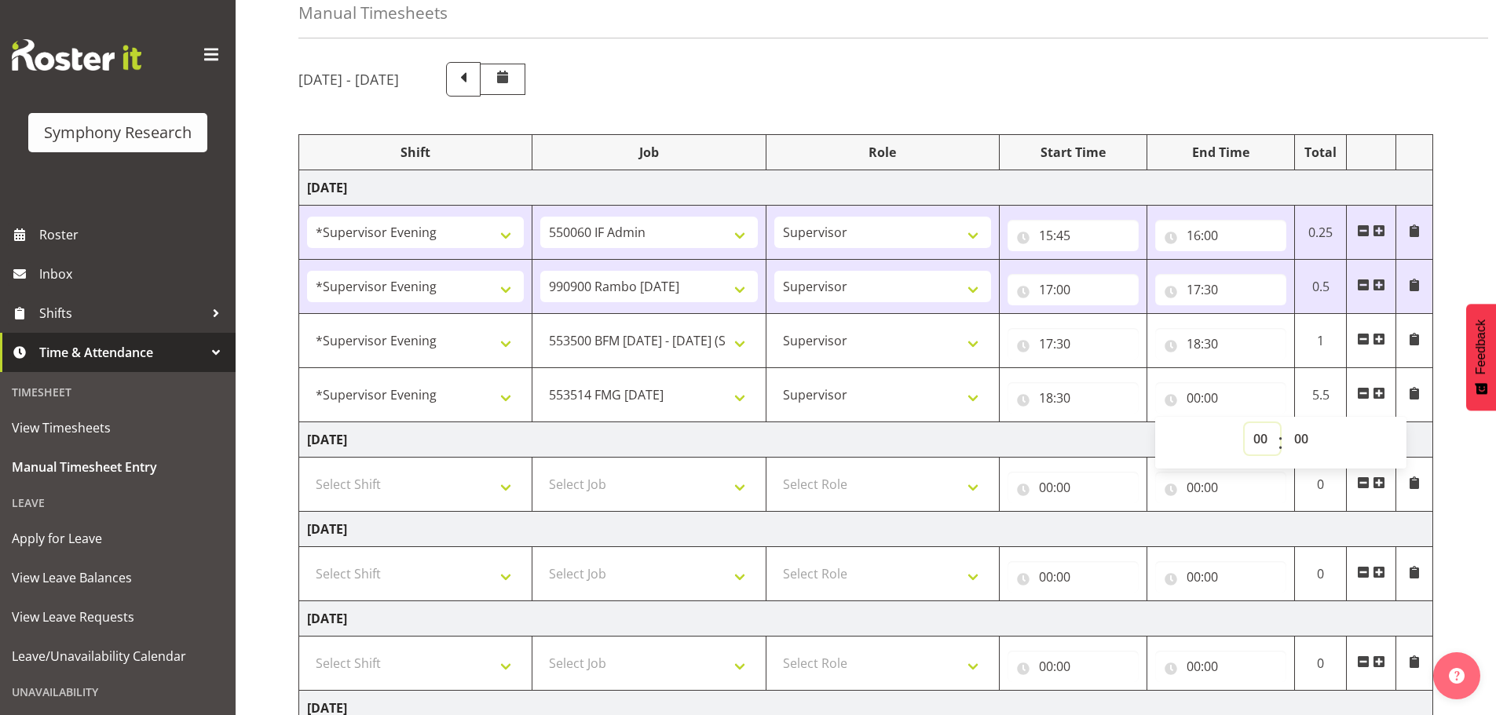
select select "19"
click at [1244, 423] on select "00 01 02 03 04 05 06 07 08 09 10 11 12 13 14 15 16 17 18 19 20 21 22 23" at bounding box center [1261, 438] width 35 height 31
type input "19:00"
click at [1300, 433] on select "00 01 02 03 04 05 06 07 08 09 10 11 12 13 14 15 16 17 18 19 20 21 22 23 24 25 2…" at bounding box center [1302, 438] width 35 height 31
select select "30"
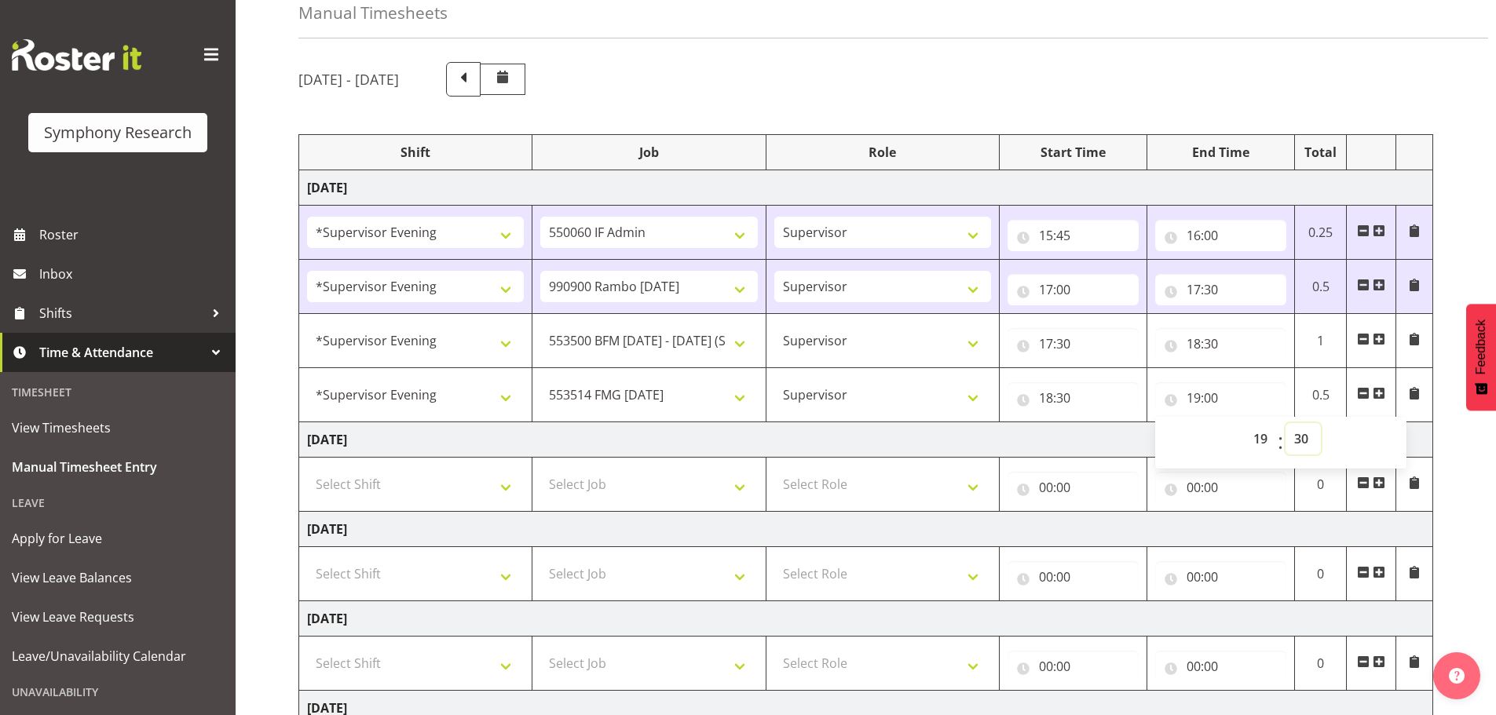
click at [1285, 423] on select "00 01 02 03 04 05 06 07 08 09 10 11 12 13 14 15 16 17 18 19 20 21 22 23 24 25 2…" at bounding box center [1302, 438] width 35 height 31
type input "19:30"
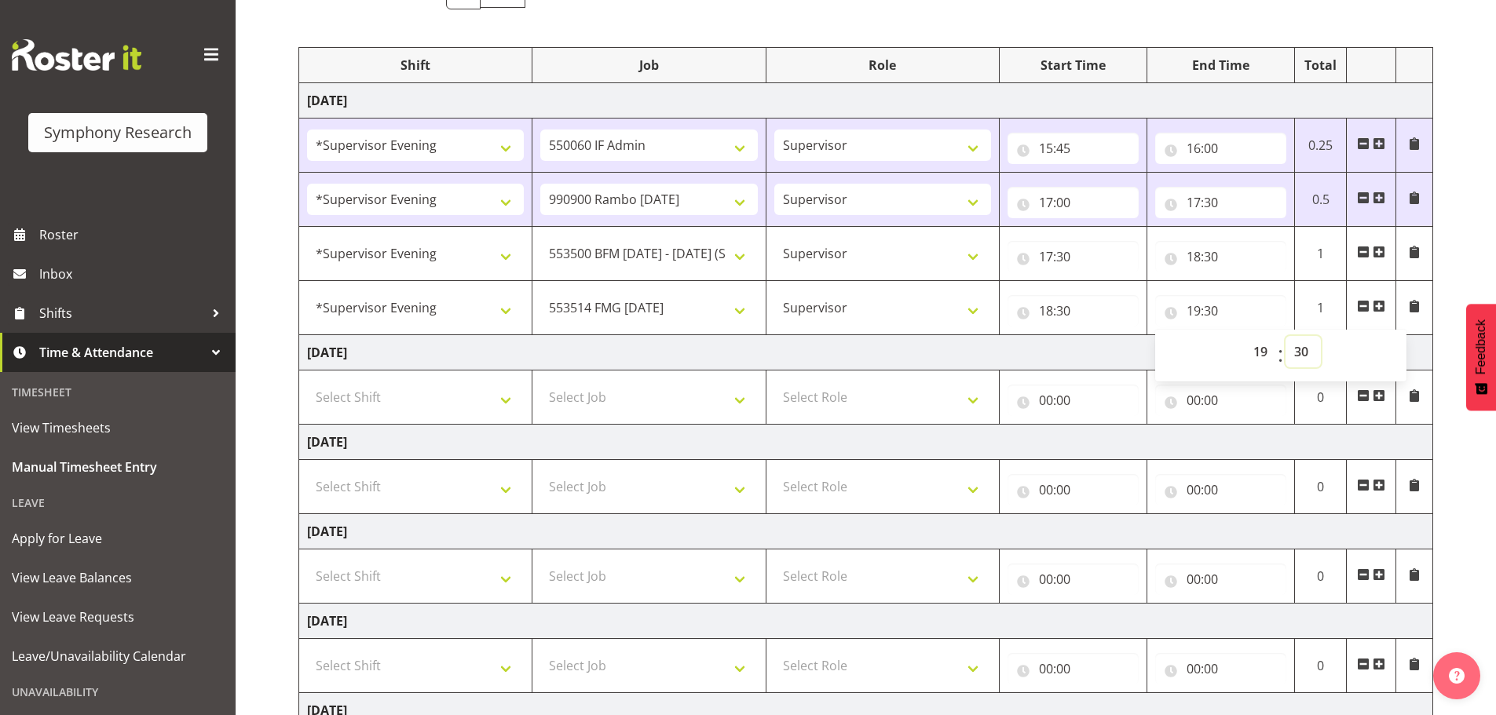
scroll to position [422, 0]
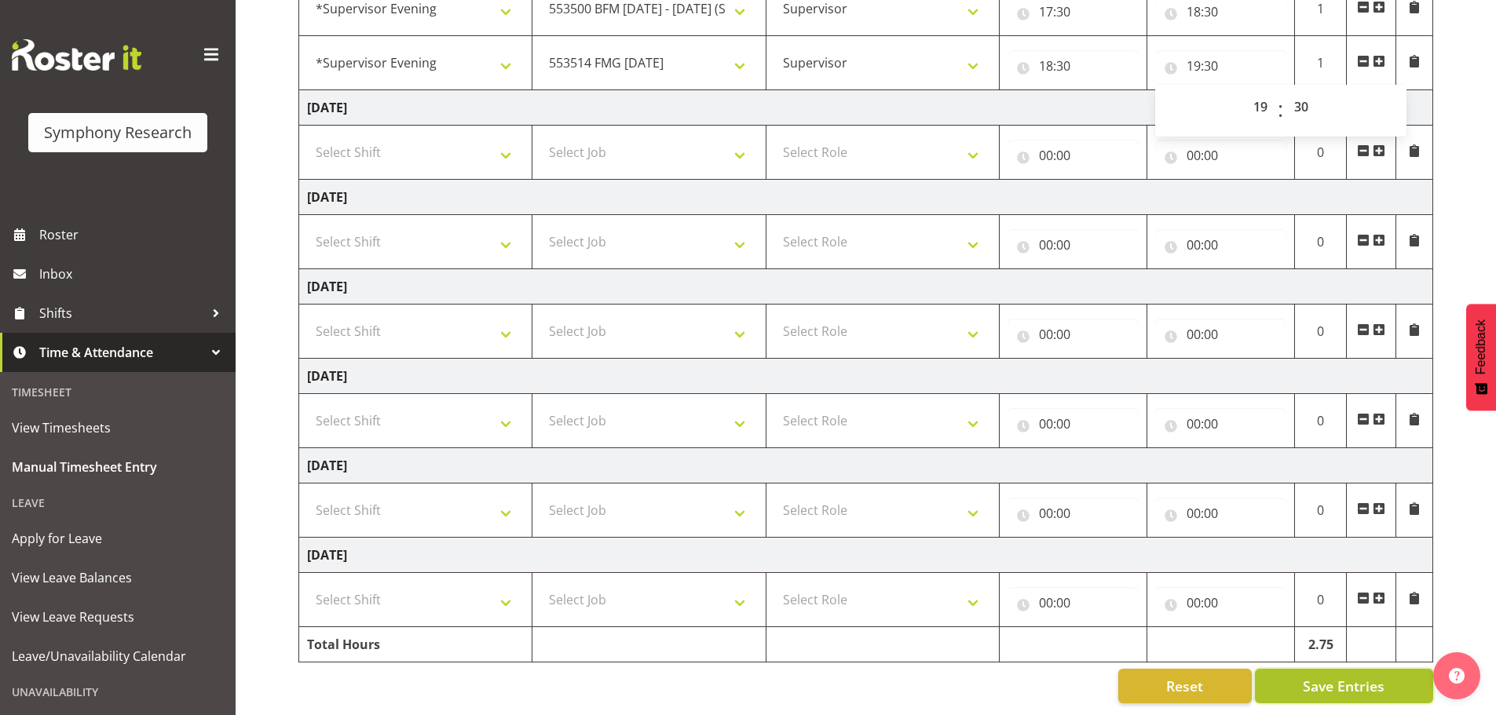
click at [1331, 676] on span "Save Entries" at bounding box center [1343, 686] width 82 height 20
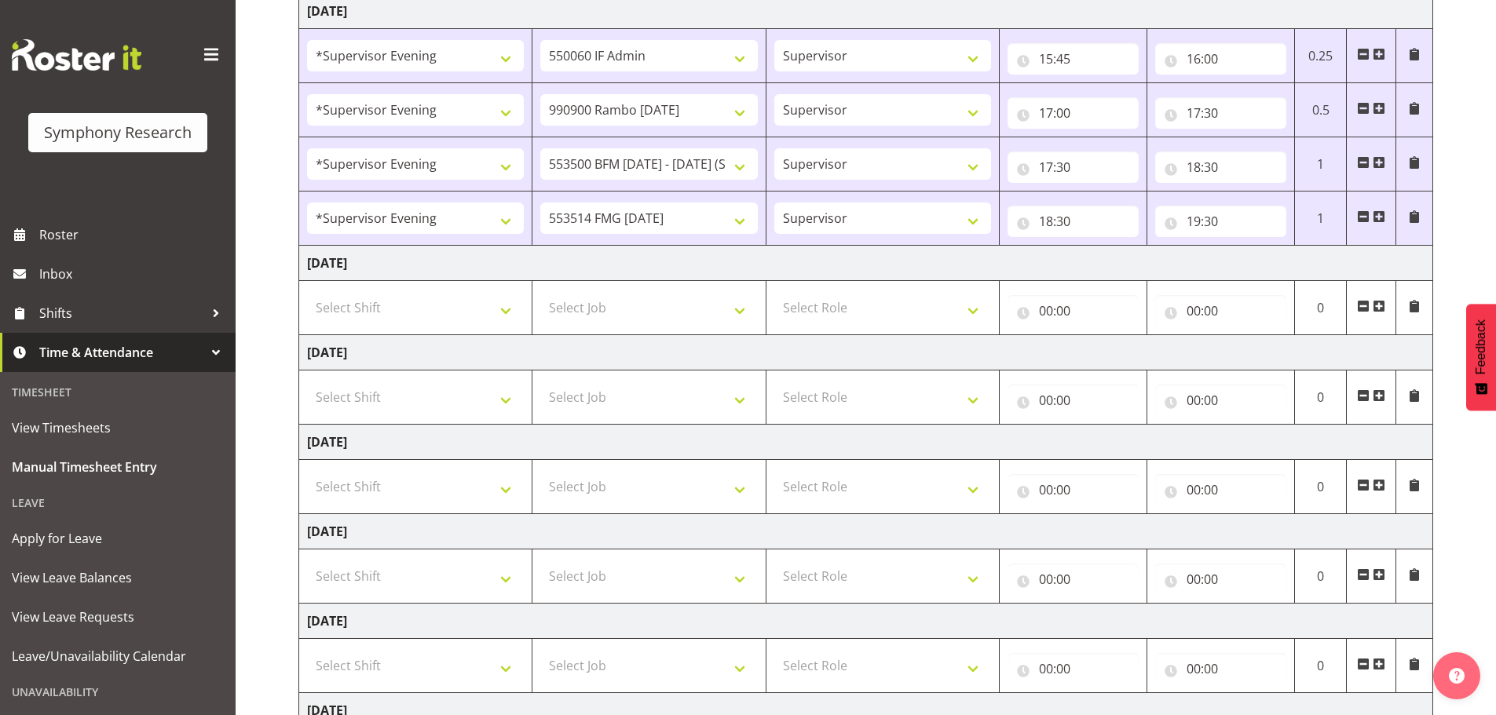
scroll to position [29, 0]
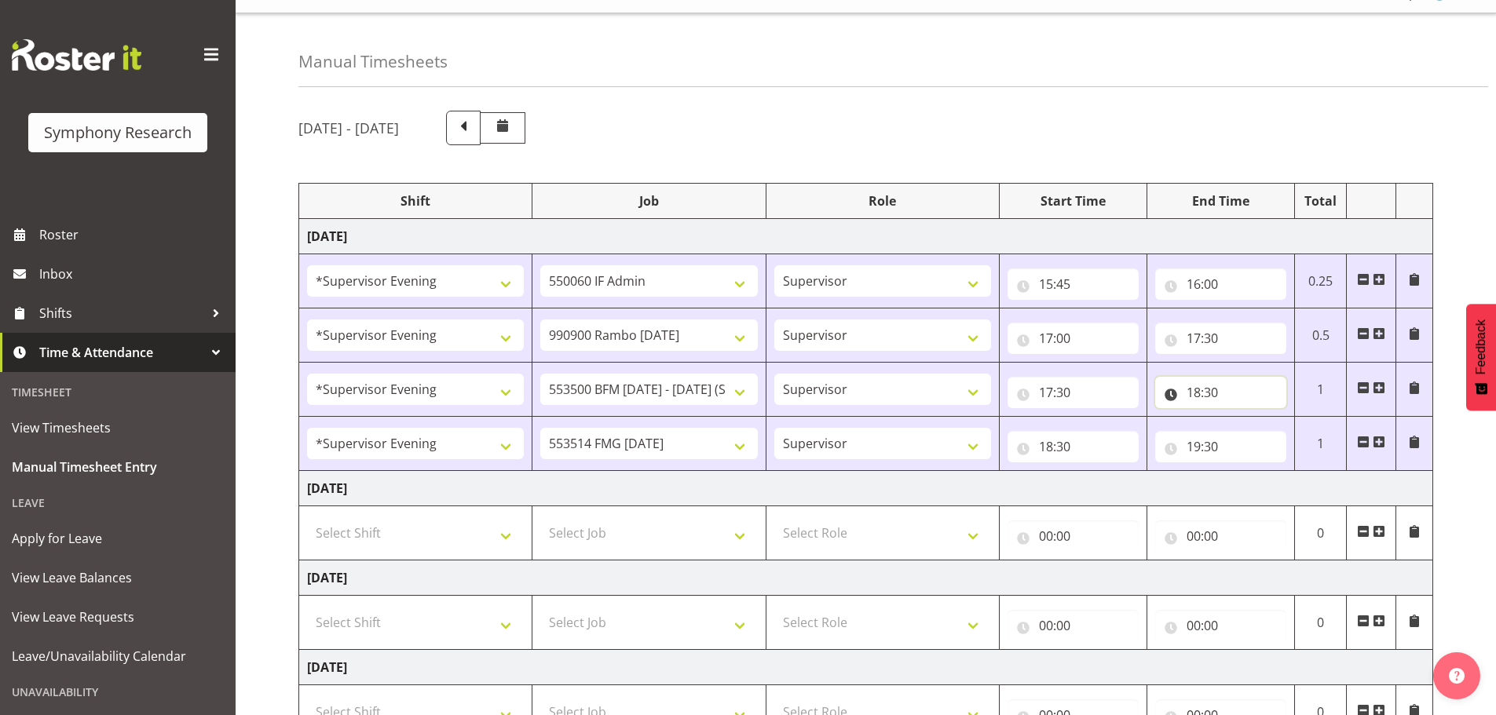
click at [1204, 395] on input "18:30" at bounding box center [1220, 392] width 131 height 31
click at [1298, 435] on select "00 01 02 03 04 05 06 07 08 09 10 11 12 13 14 15 16 17 18 19 20 21 22 23 24 25 2…" at bounding box center [1302, 433] width 35 height 31
select select "0"
click at [1285, 418] on select "00 01 02 03 04 05 06 07 08 09 10 11 12 13 14 15 16 17 18 19 20 21 22 23 24 25 2…" at bounding box center [1302, 433] width 35 height 31
type input "18:00"
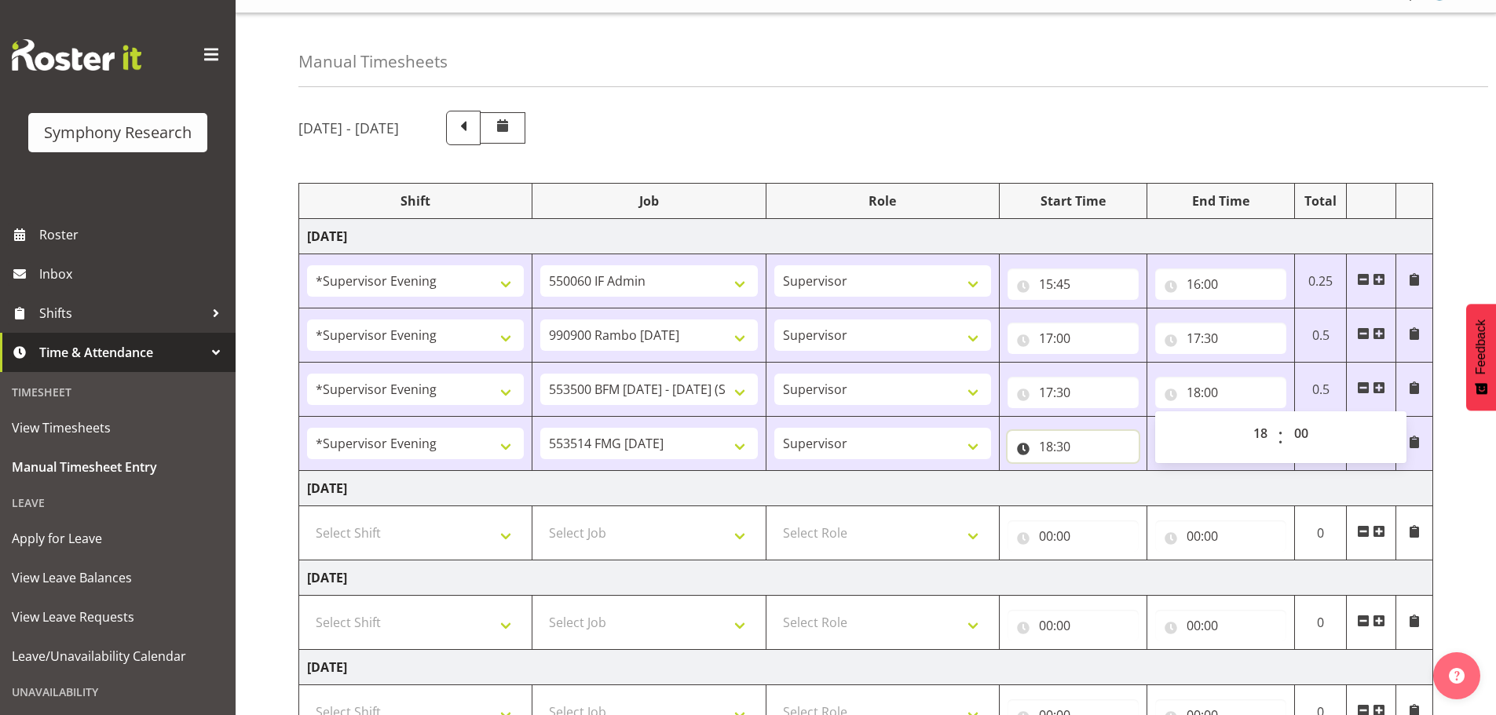
click at [1062, 450] on input "18:30" at bounding box center [1072, 446] width 131 height 31
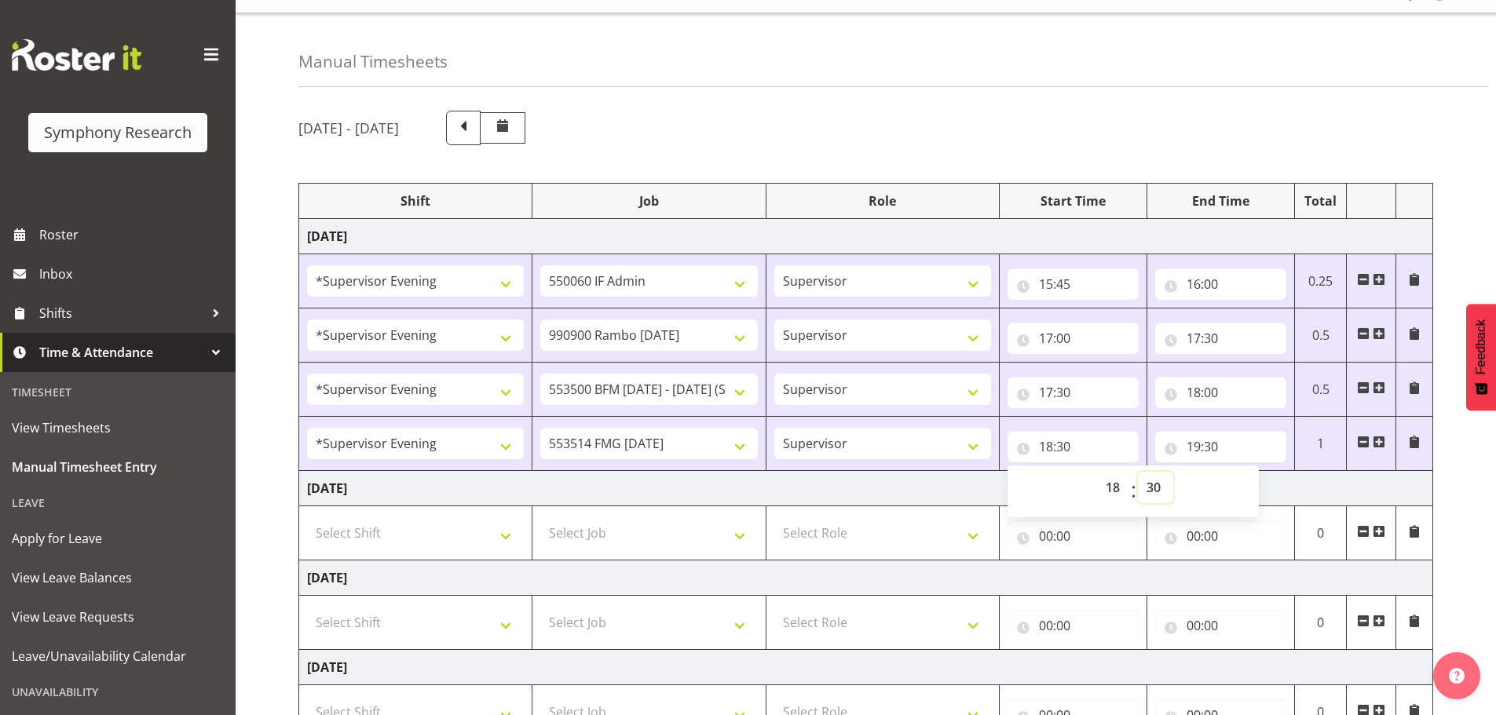
click at [1155, 488] on select "00 01 02 03 04 05 06 07 08 09 10 11 12 13 14 15 16 17 18 19 20 21 22 23 24 25 2…" at bounding box center [1155, 487] width 35 height 31
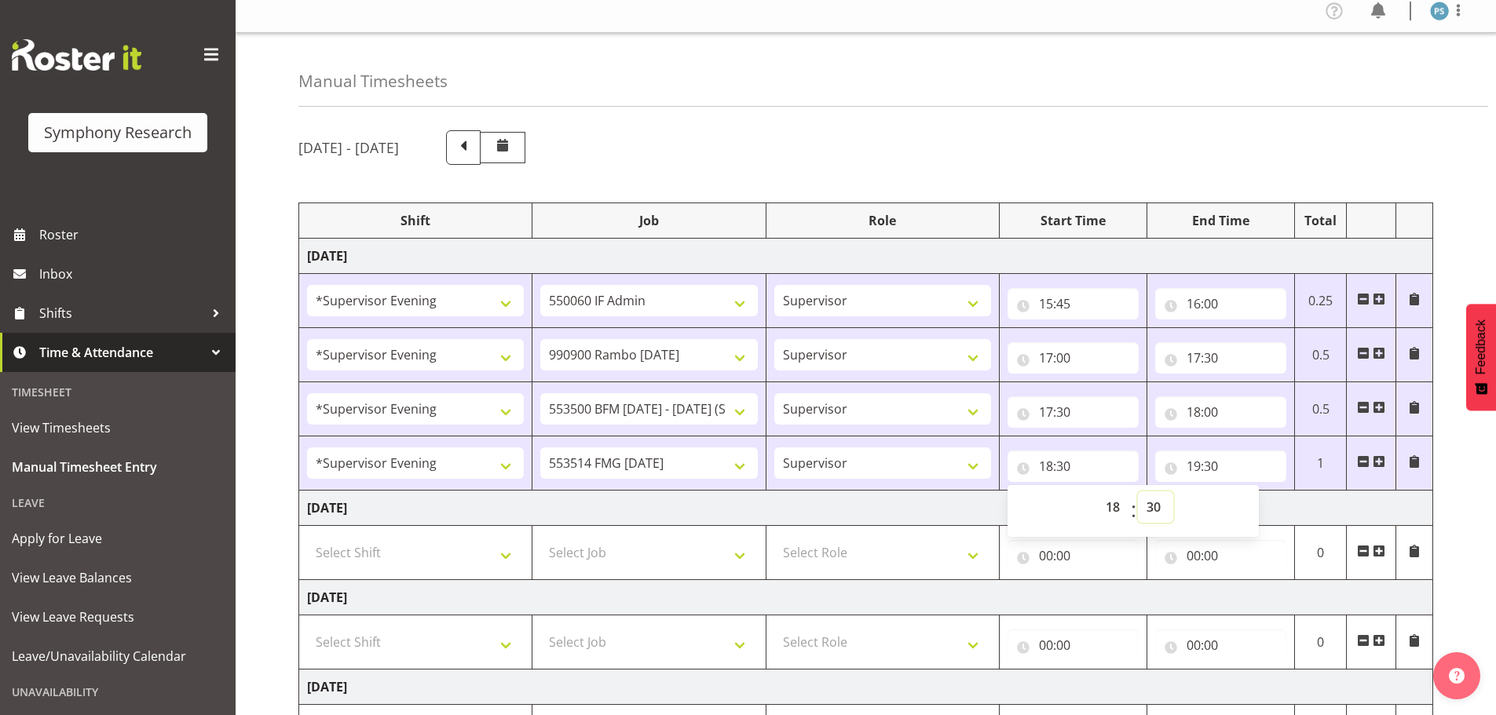
scroll to position [0, 0]
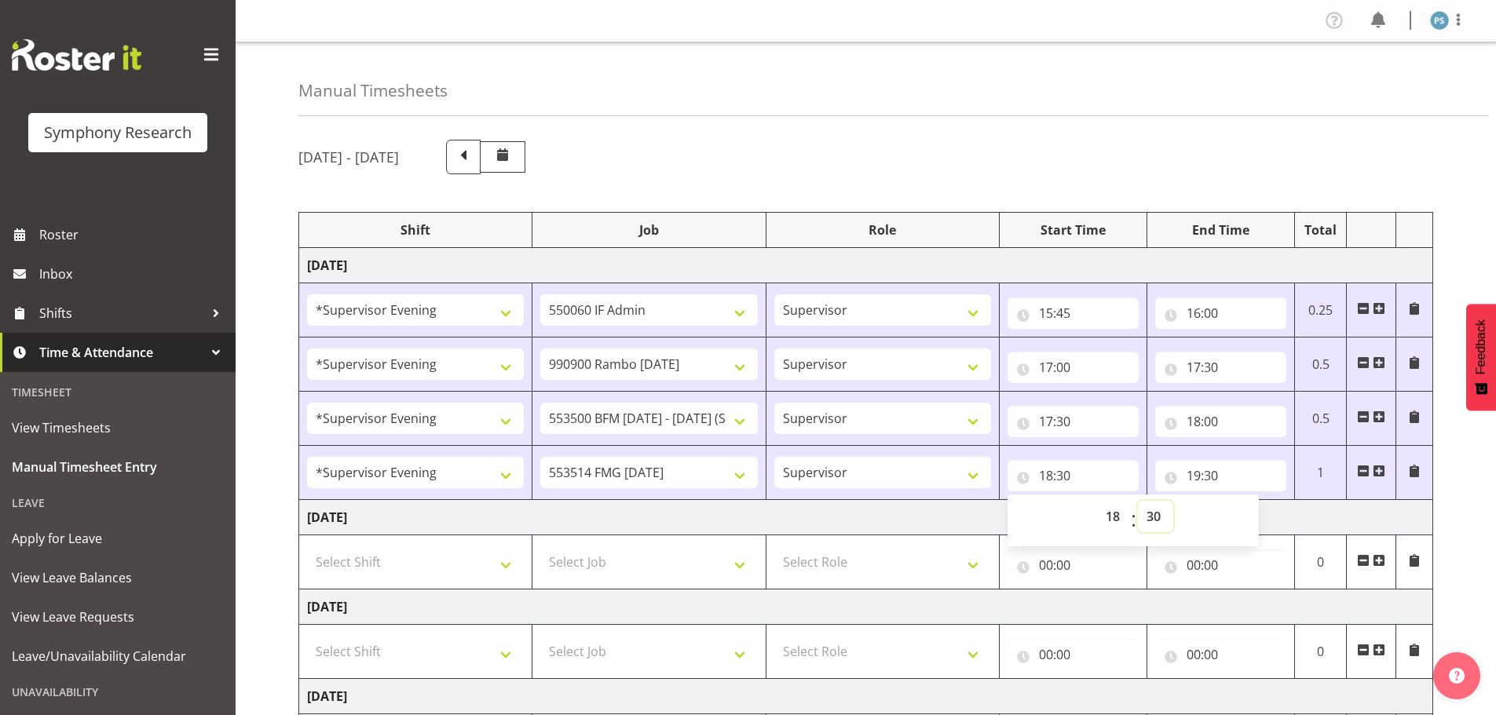
click at [1148, 509] on select "00 01 02 03 04 05 06 07 08 09 10 11 12 13 14 15 16 17 18 19 20 21 22 23 24 25 2…" at bounding box center [1155, 516] width 35 height 31
select select "0"
click at [1138, 501] on select "00 01 02 03 04 05 06 07 08 09 10 11 12 13 14 15 16 17 18 19 20 21 22 23 24 25 2…" at bounding box center [1155, 516] width 35 height 31
type input "18:00"
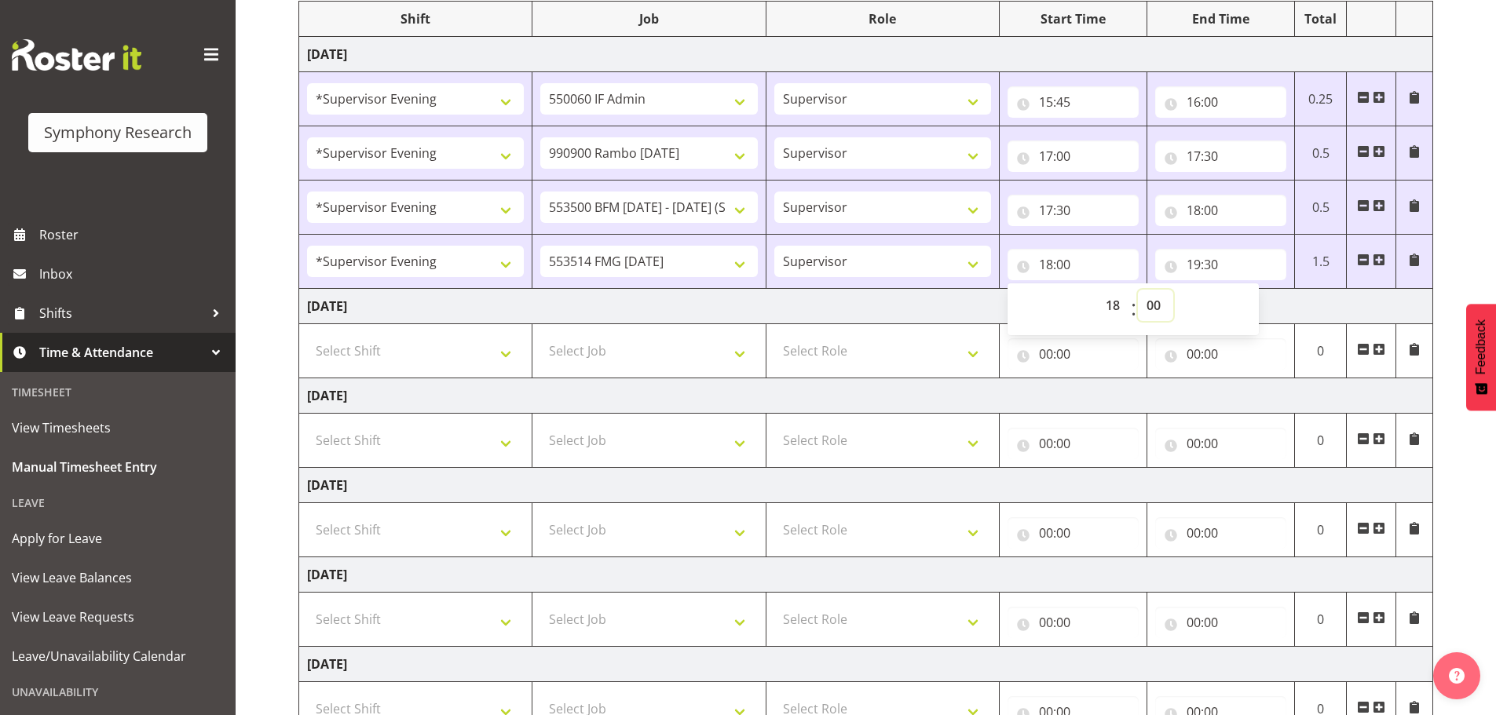
scroll to position [422, 0]
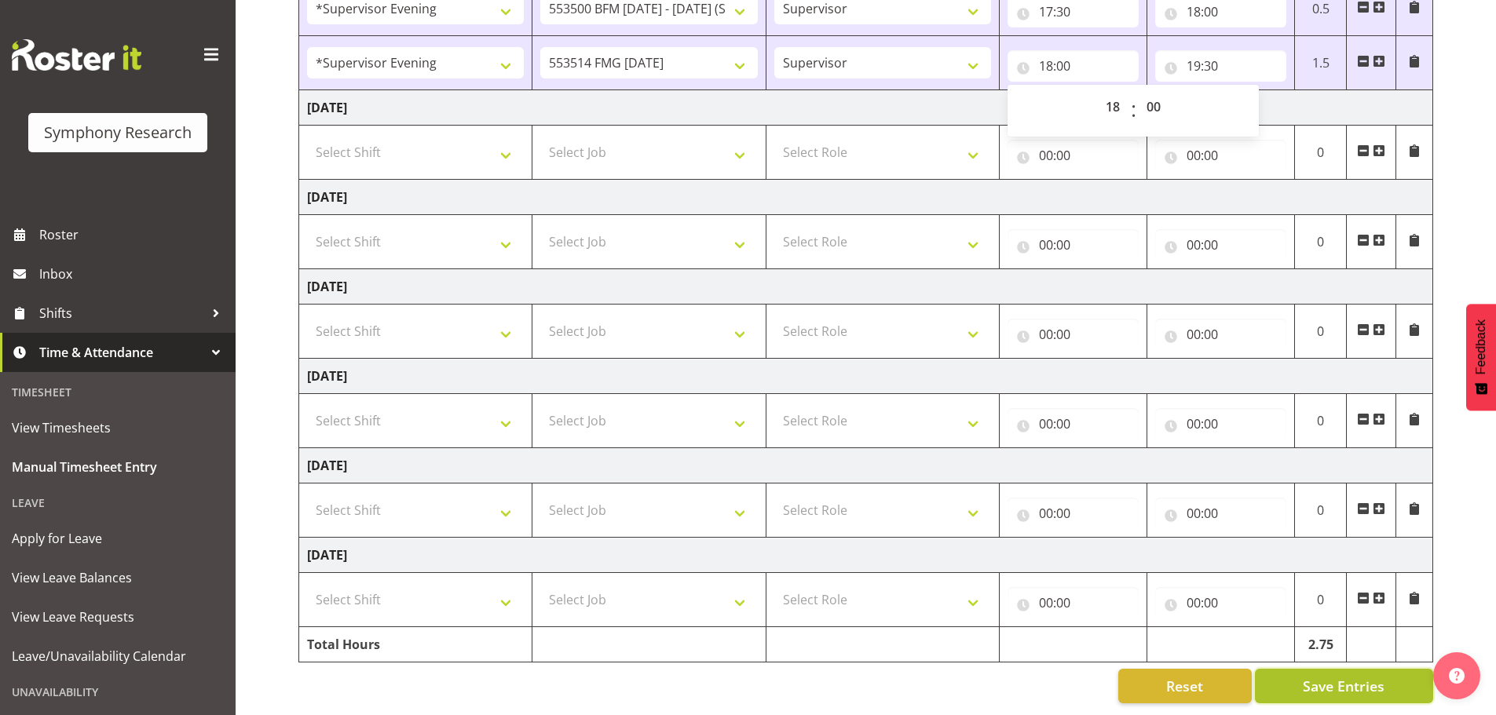
click at [1320, 676] on span "Save Entries" at bounding box center [1343, 686] width 82 height 20
click at [1323, 676] on span "Save Entries" at bounding box center [1343, 686] width 82 height 20
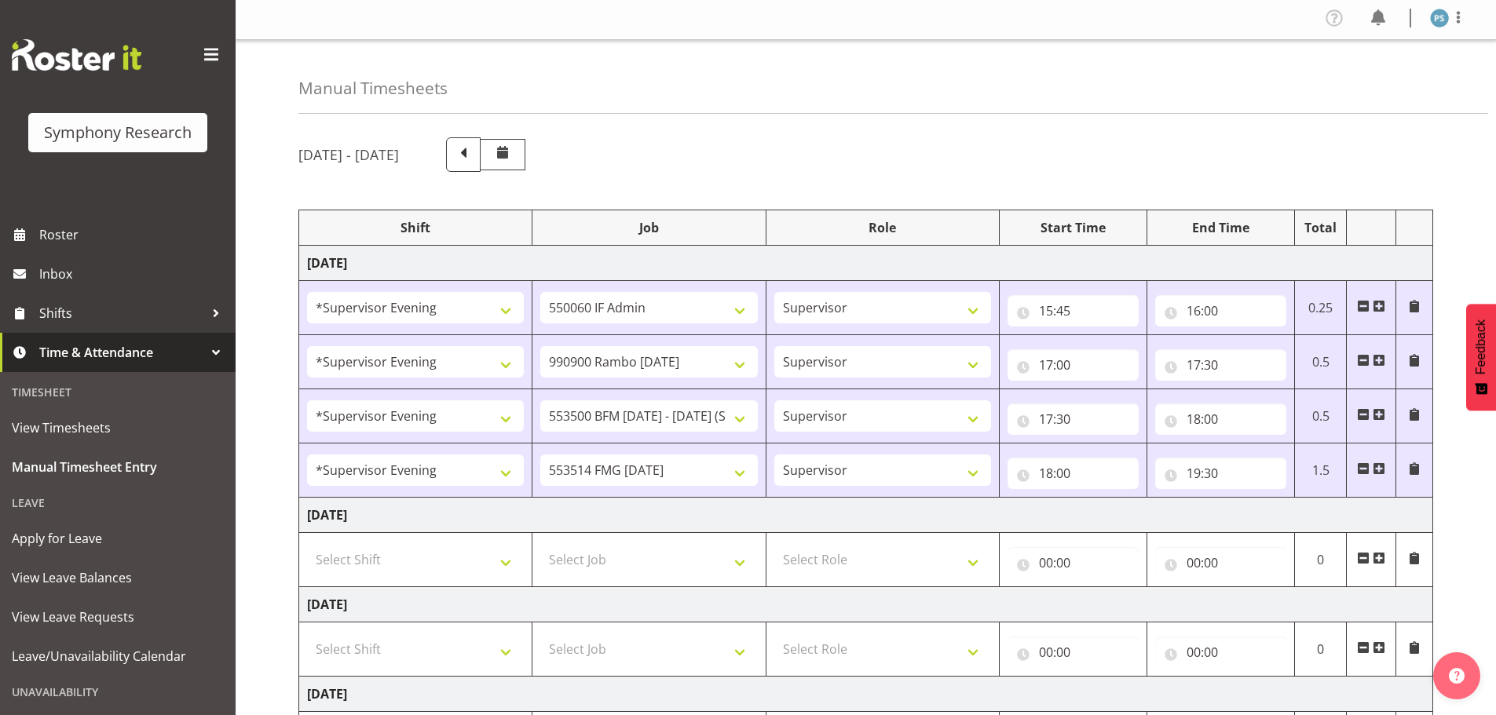
scroll to position [0, 0]
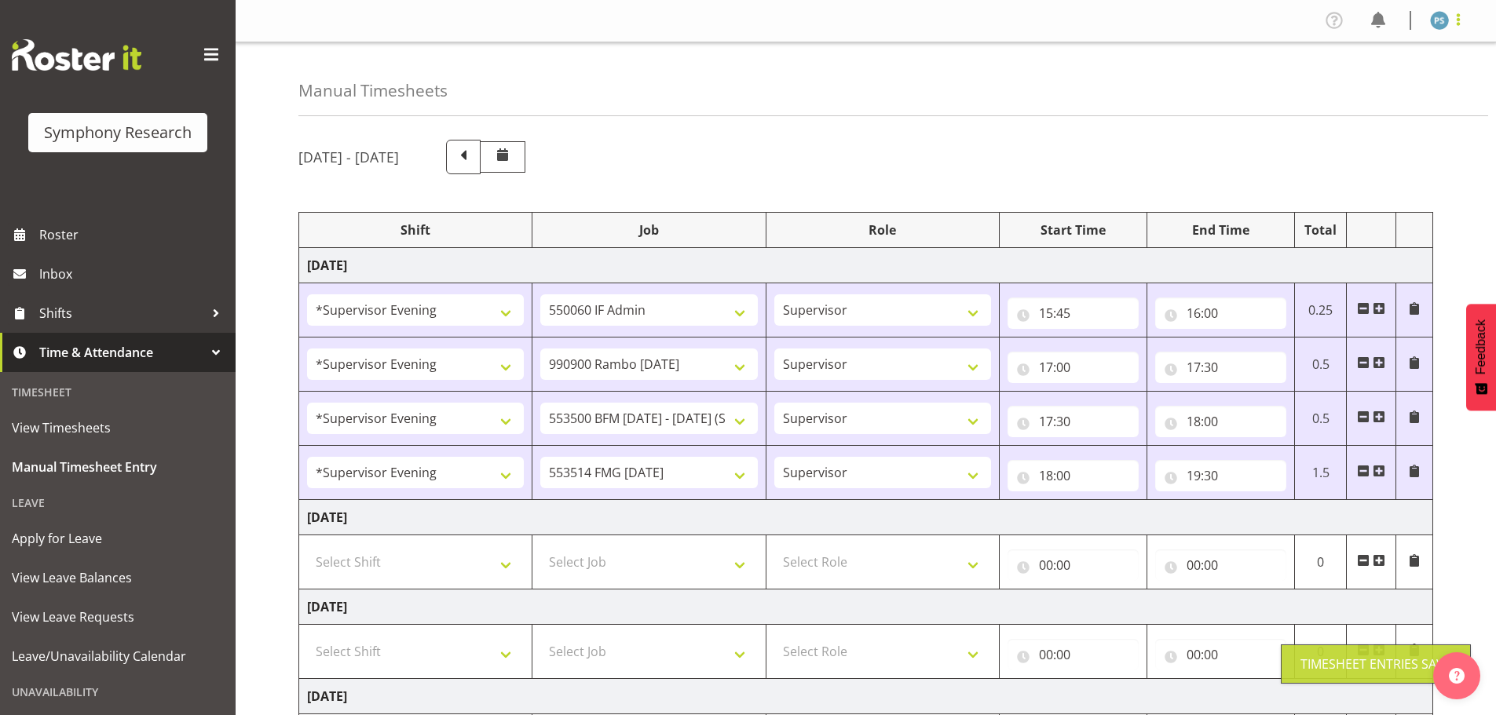
click at [1461, 27] on span at bounding box center [1457, 19] width 19 height 19
click at [1432, 82] on link "Log Out" at bounding box center [1392, 82] width 151 height 28
